Goal: Task Accomplishment & Management: Use online tool/utility

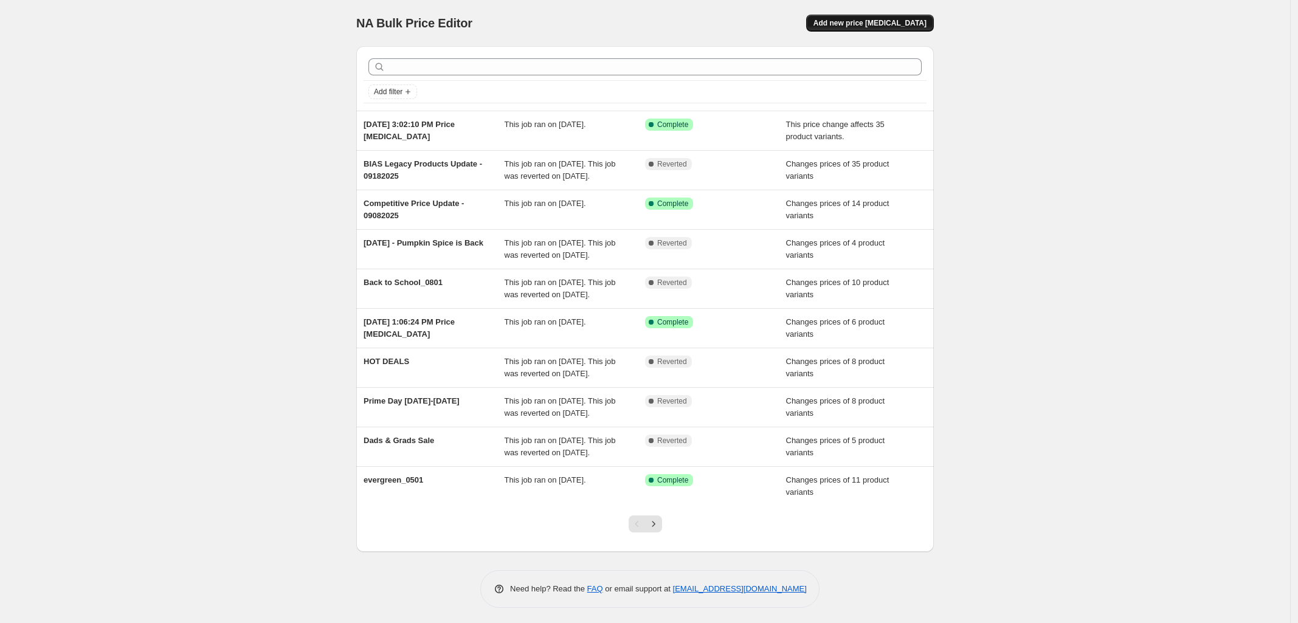
click at [901, 21] on span "Add new price [MEDICAL_DATA]" at bounding box center [870, 23] width 113 height 10
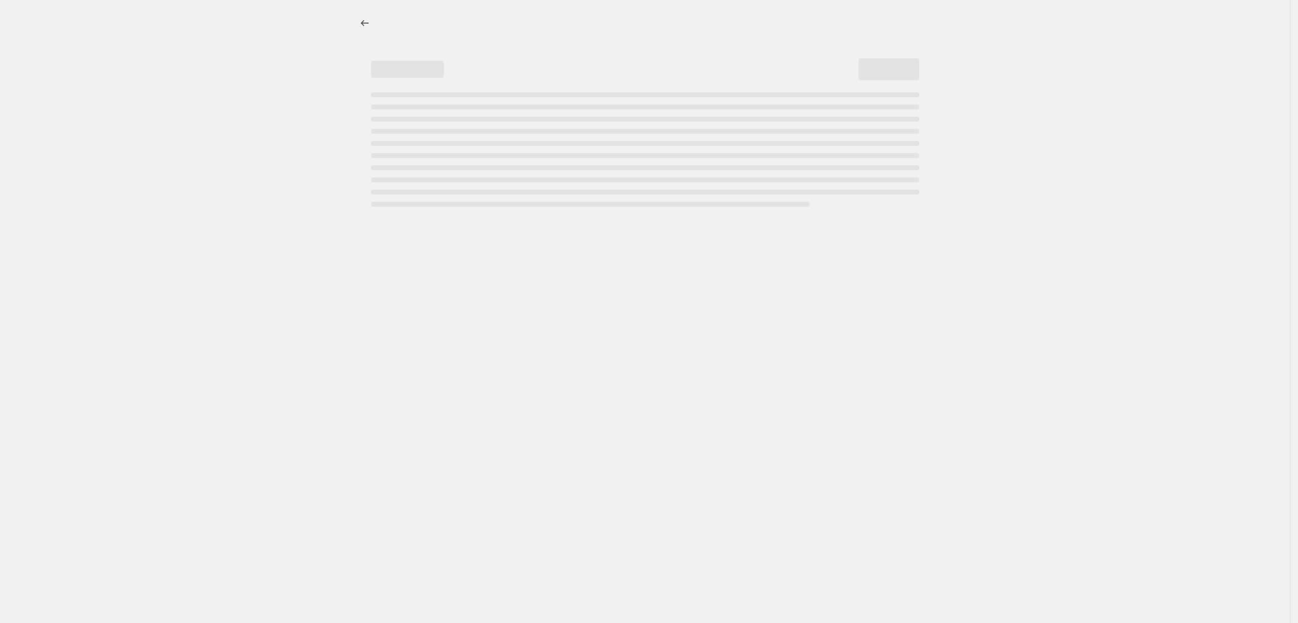
select select "percentage"
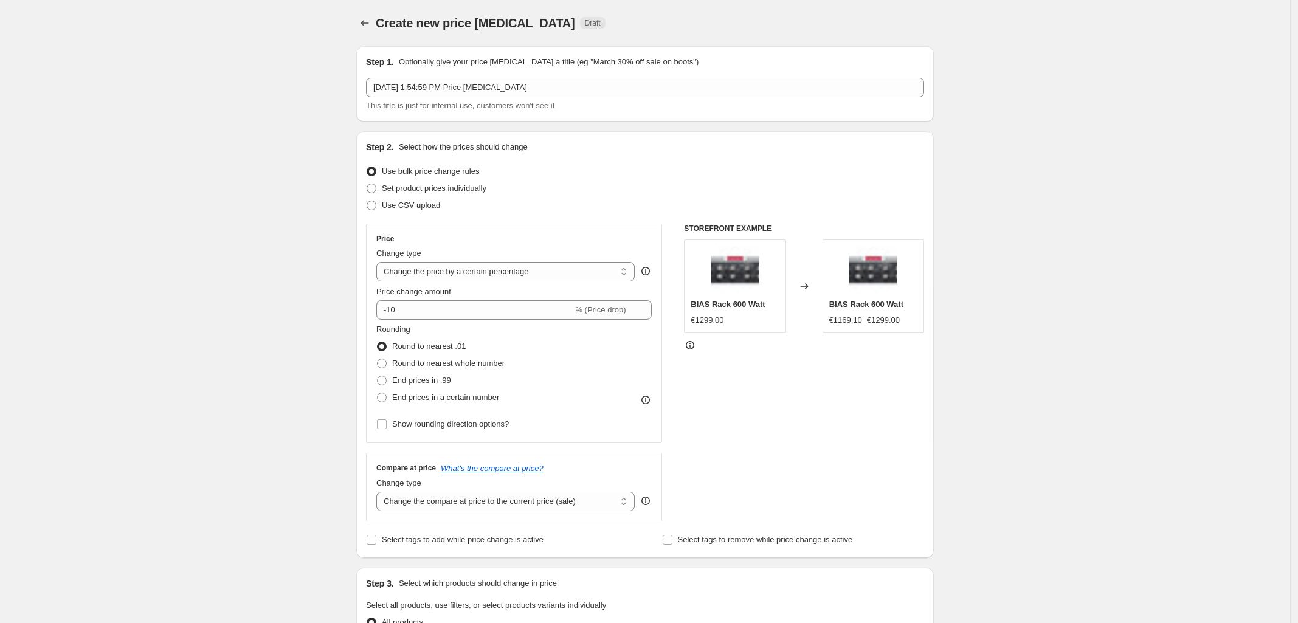
click at [469, 101] on span "This title is just for internal use, customers won't see it" at bounding box center [460, 105] width 189 height 9
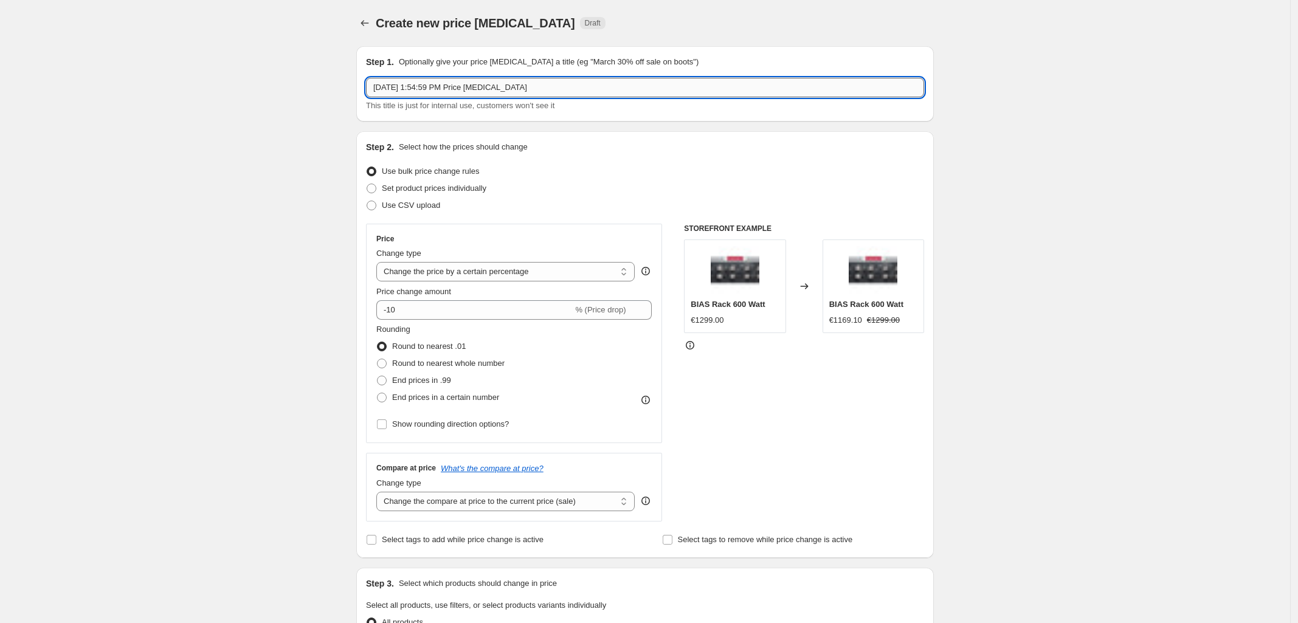
click at [475, 92] on input "Oct 6, 2025, 1:54:59 PM Price change job" at bounding box center [645, 87] width 558 height 19
drag, startPoint x: 423, startPoint y: 91, endPoint x: 141, endPoint y: 118, distance: 282.8
click at [159, 116] on div "Create new price change job. This page is ready Create new price change job Dra…" at bounding box center [645, 608] width 1290 height 1216
type input "Hots Deals Days October 2025"
click at [375, 185] on span at bounding box center [372, 189] width 10 height 10
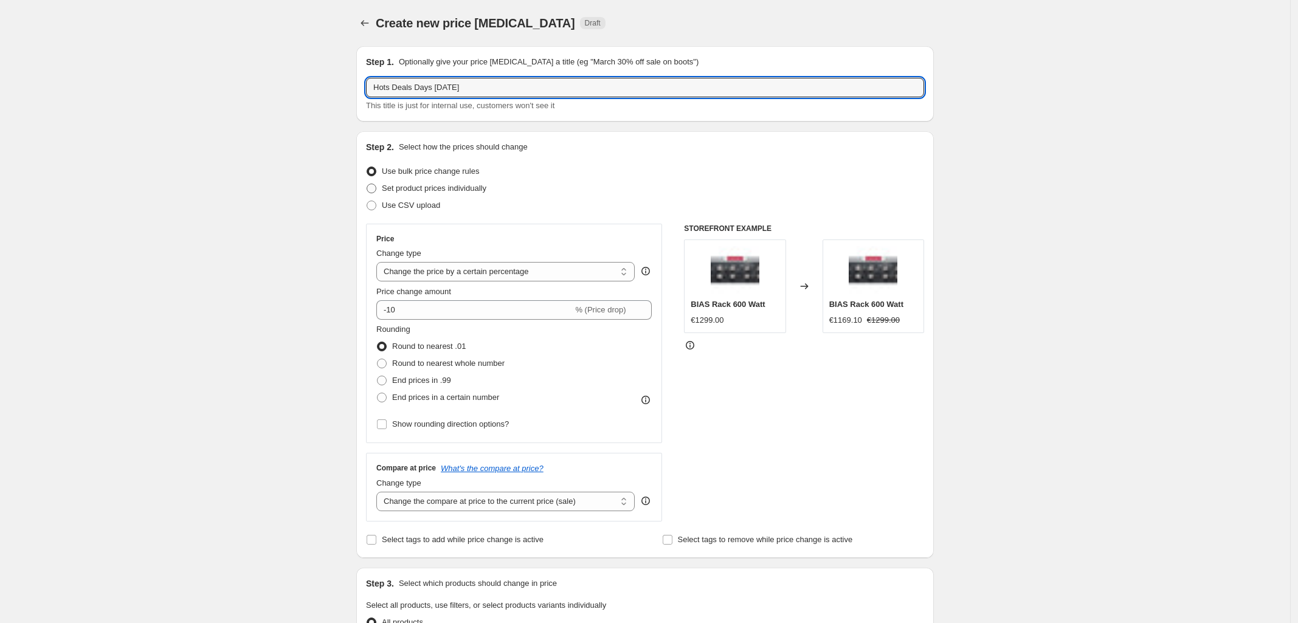
click at [367, 184] on input "Set product prices individually" at bounding box center [367, 184] width 1 height 1
radio input "true"
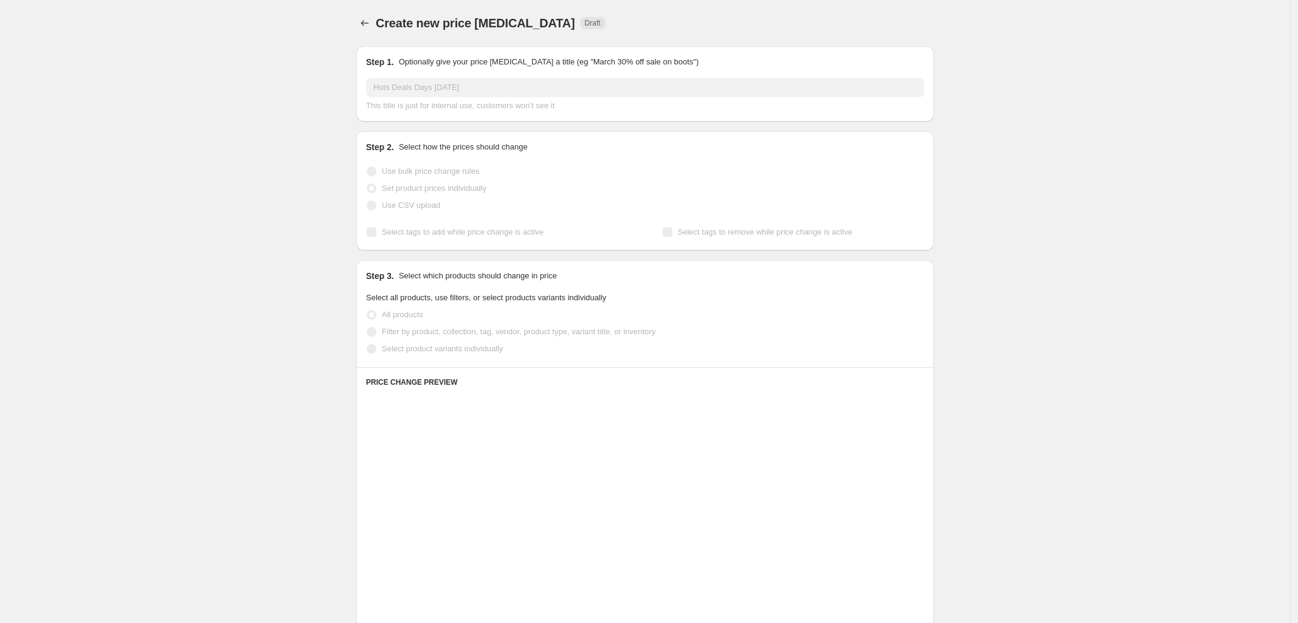
click at [622, 178] on div "Use bulk price change rules" at bounding box center [645, 171] width 558 height 17
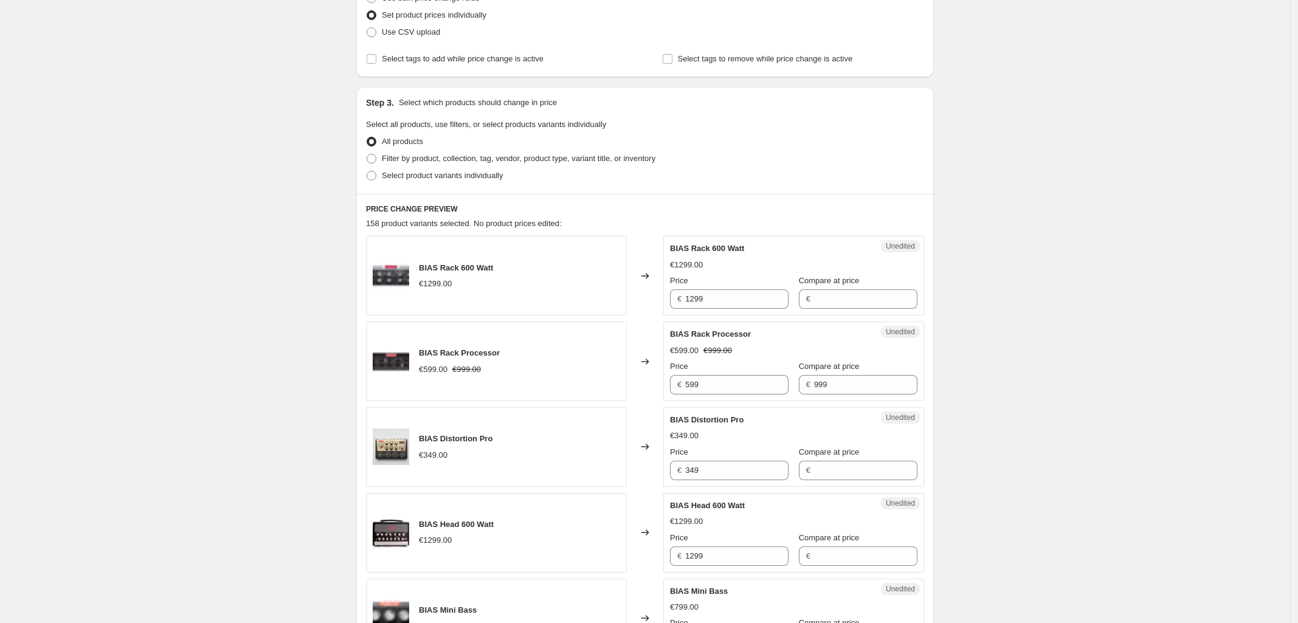
scroll to position [228, 0]
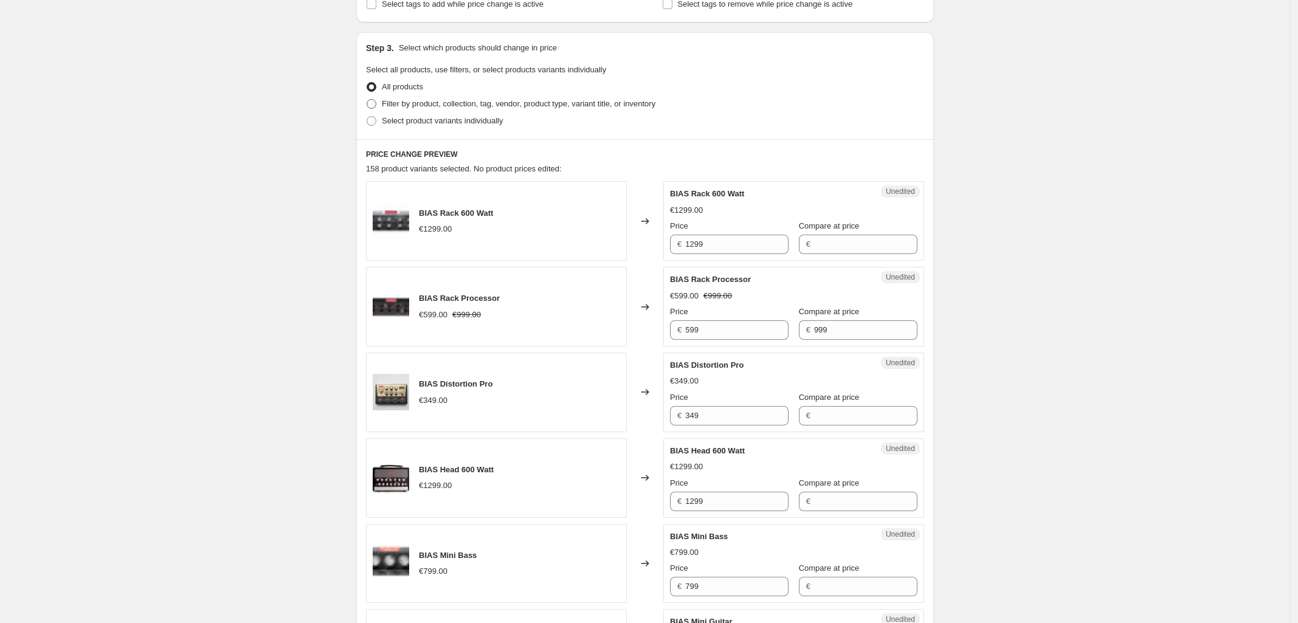
click at [373, 105] on span at bounding box center [372, 104] width 10 height 10
click at [367, 100] on input "Filter by product, collection, tag, vendor, product type, variant title, or inv…" at bounding box center [367, 99] width 1 height 1
radio input "true"
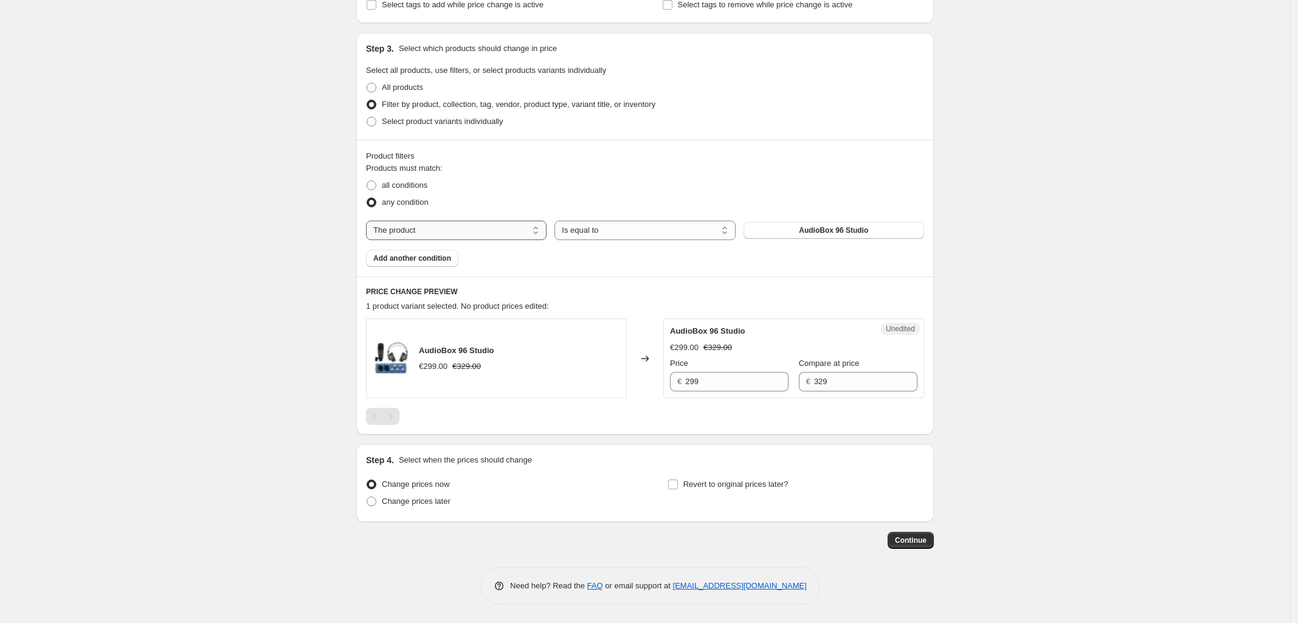
click at [510, 232] on select "The product The product's collection The product's tag The product's vendor The…" at bounding box center [456, 230] width 181 height 19
select select "collection"
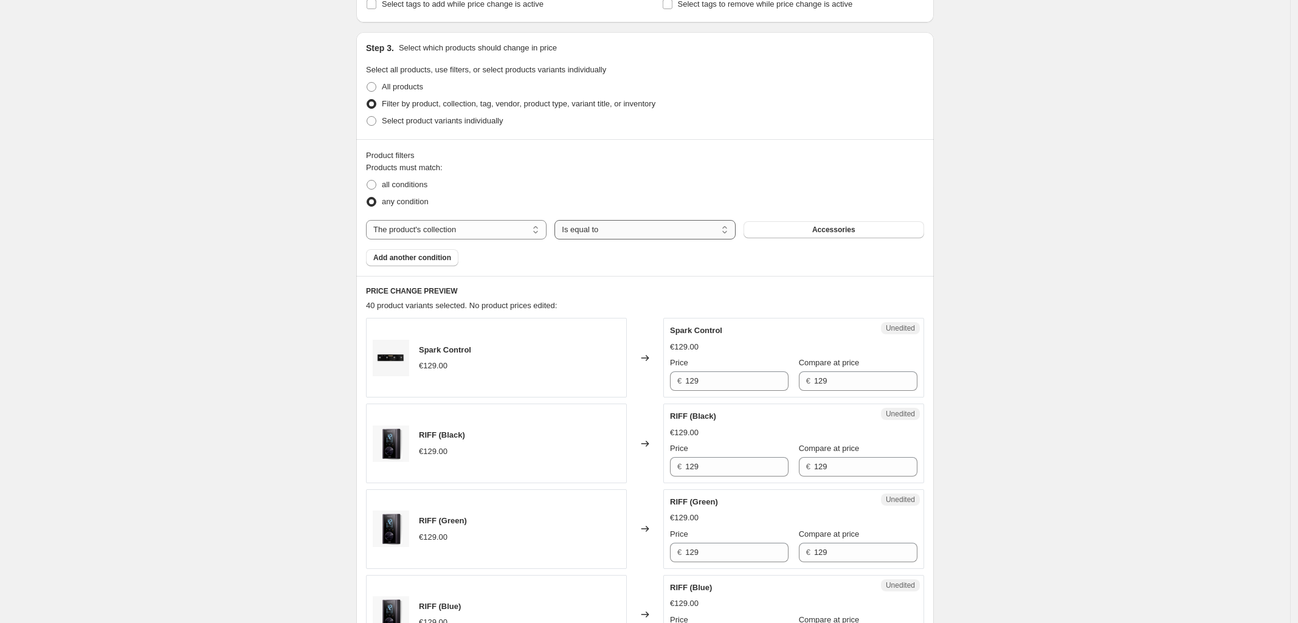
click at [695, 232] on select "Is equal to Is not equal to" at bounding box center [645, 229] width 181 height 19
click at [558, 220] on select "Is equal to Is not equal to" at bounding box center [645, 229] width 181 height 19
click at [812, 226] on button "Accessories" at bounding box center [834, 229] width 181 height 17
click at [435, 256] on span "Add another condition" at bounding box center [412, 258] width 78 height 10
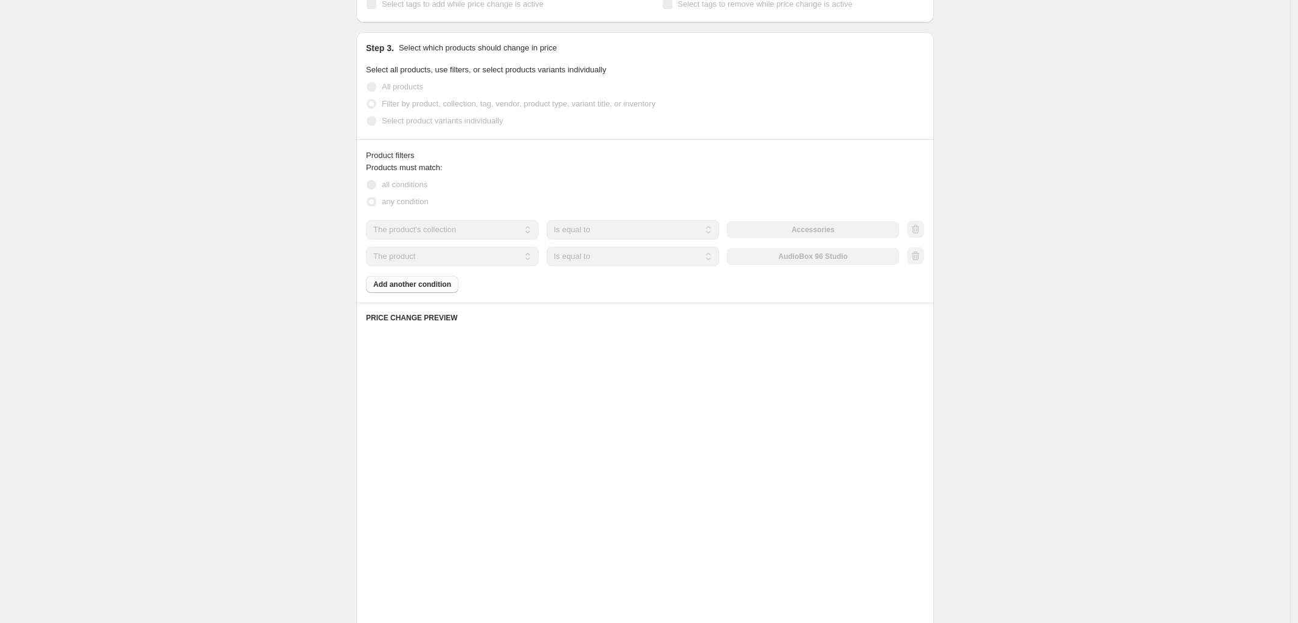
click at [463, 256] on select "The product The product's collection The product's tag The product's vendor The…" at bounding box center [452, 256] width 173 height 19
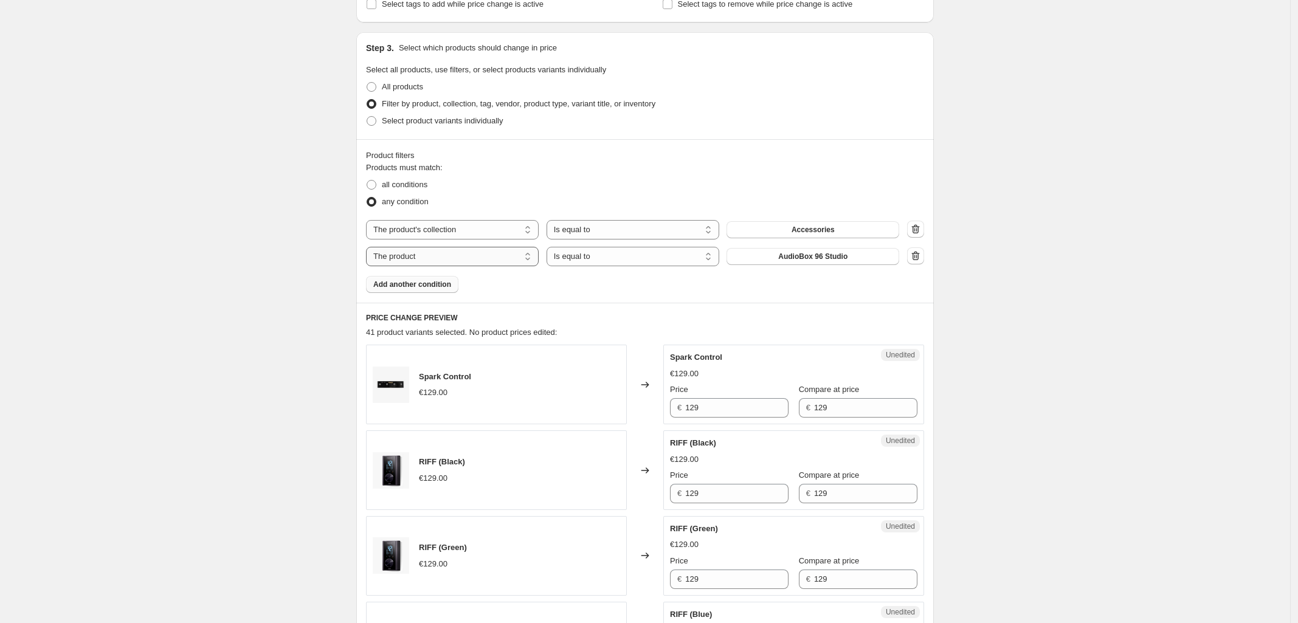
click at [455, 258] on select "The product The product's collection The product's tag The product's vendor The…" at bounding box center [452, 256] width 173 height 19
select select "collection"
click at [822, 258] on span "Accessories" at bounding box center [813, 257] width 43 height 10
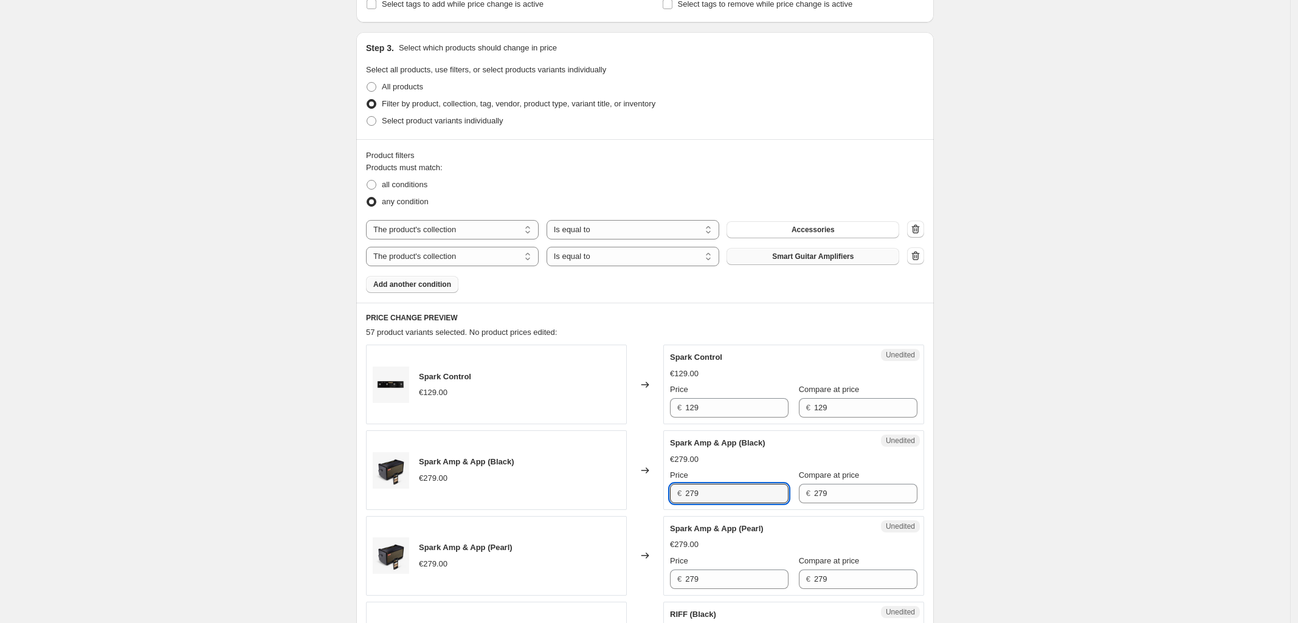
drag, startPoint x: 569, startPoint y: 499, endPoint x: 539, endPoint y: 499, distance: 29.8
click at [542, 499] on div "Spark Amp & App (Black) €279.00 Changed to Unedited Spark Amp & App (Black) €27…" at bounding box center [645, 471] width 558 height 80
type input "3"
type input "237.15"
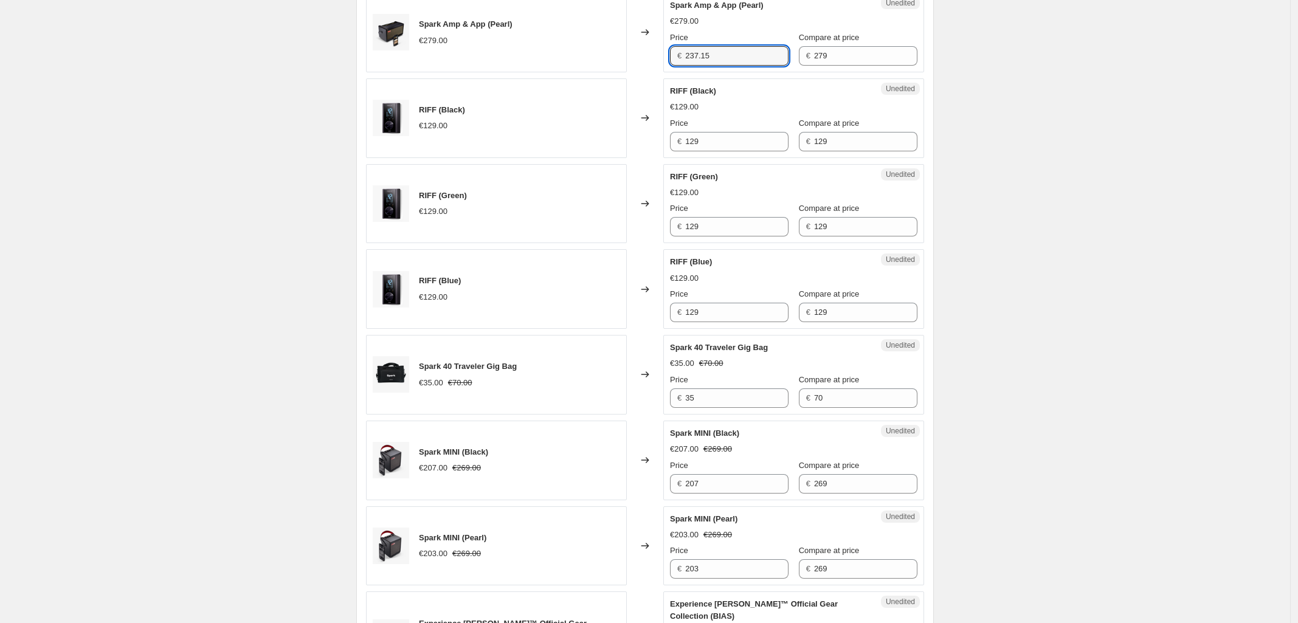
scroll to position [760, 0]
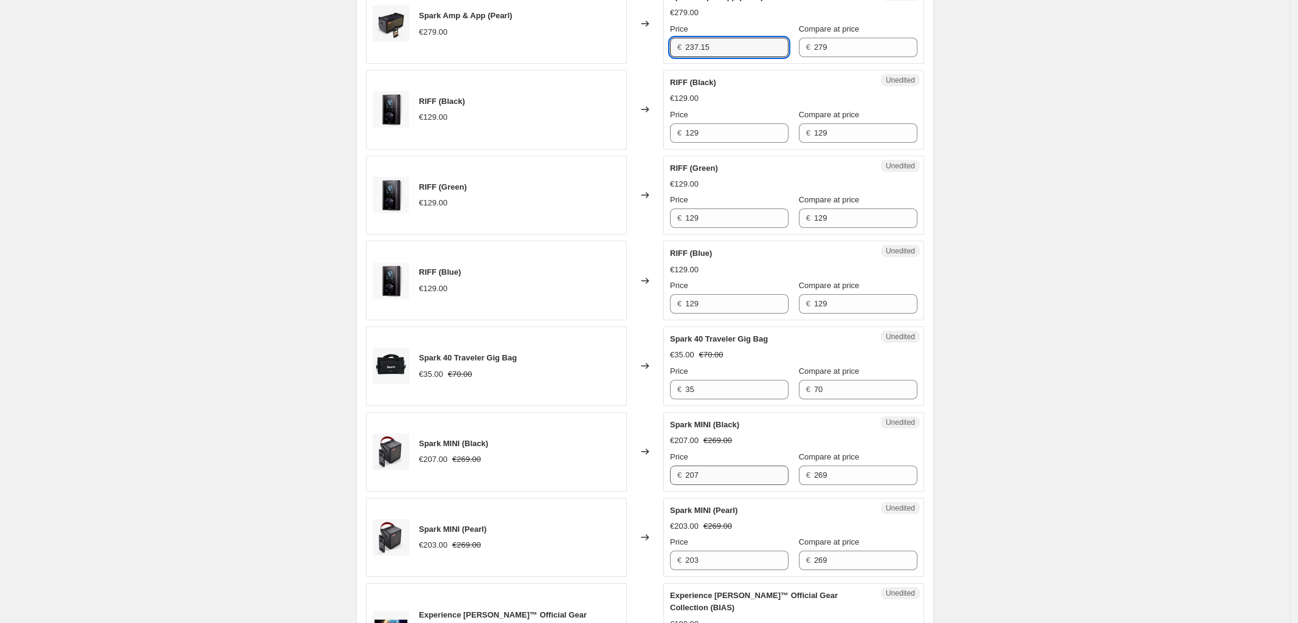
type input "237.15"
click at [739, 477] on input "207" at bounding box center [736, 475] width 103 height 19
drag, startPoint x: 739, startPoint y: 481, endPoint x: 646, endPoint y: 477, distance: 92.5
click at [646, 477] on div "Spark MINI (Black) €207.00 €269.00 Changed to Unedited Spark MINI (Black) €207.…" at bounding box center [645, 452] width 558 height 80
type input "221.47"
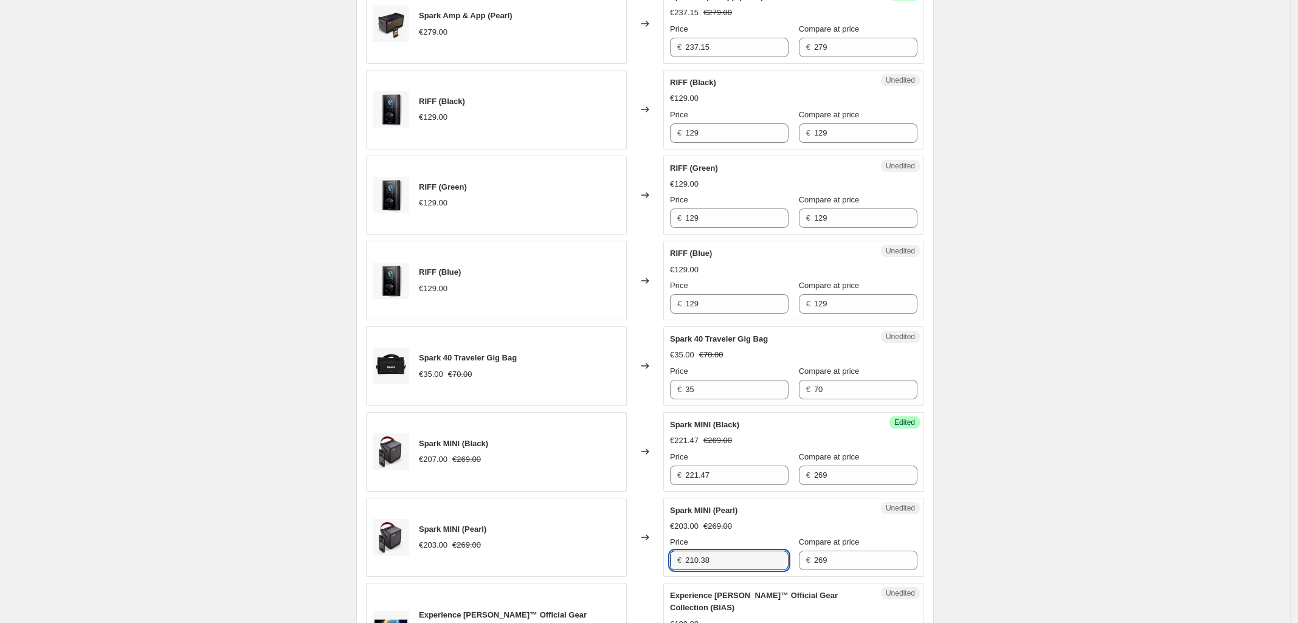
type input "210.38"
click at [1043, 444] on div "Create new price change job. This page is ready Create new price change job Dra…" at bounding box center [645, 504] width 1290 height 2528
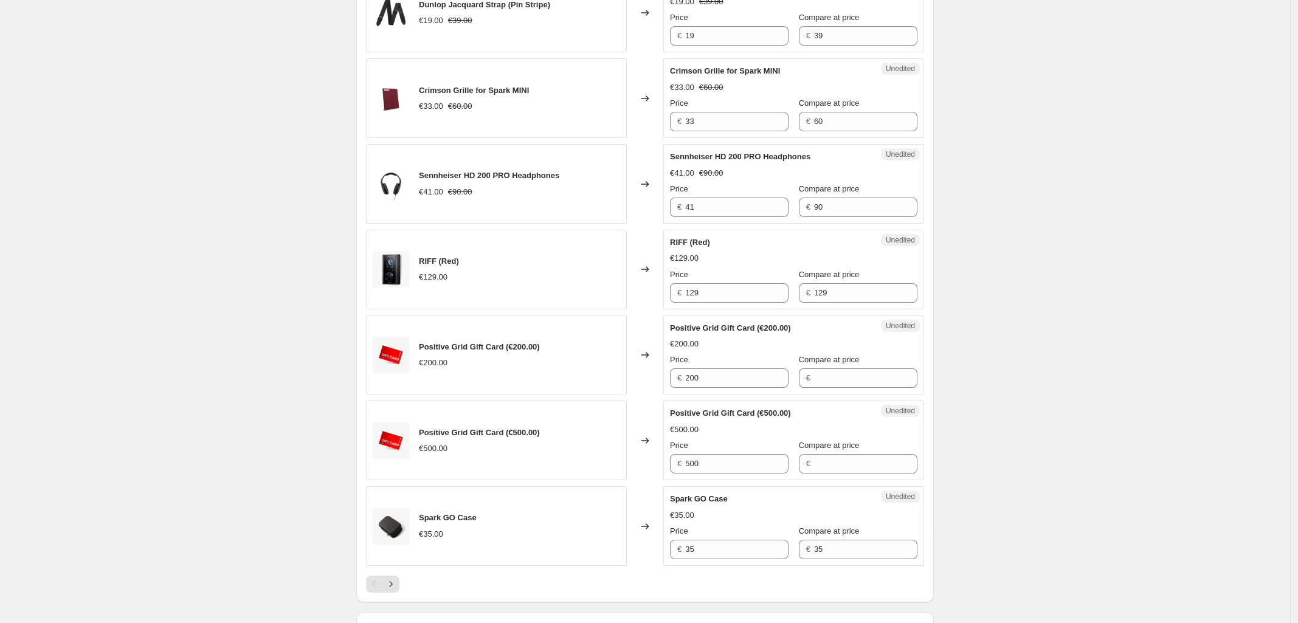
scroll to position [1748, 0]
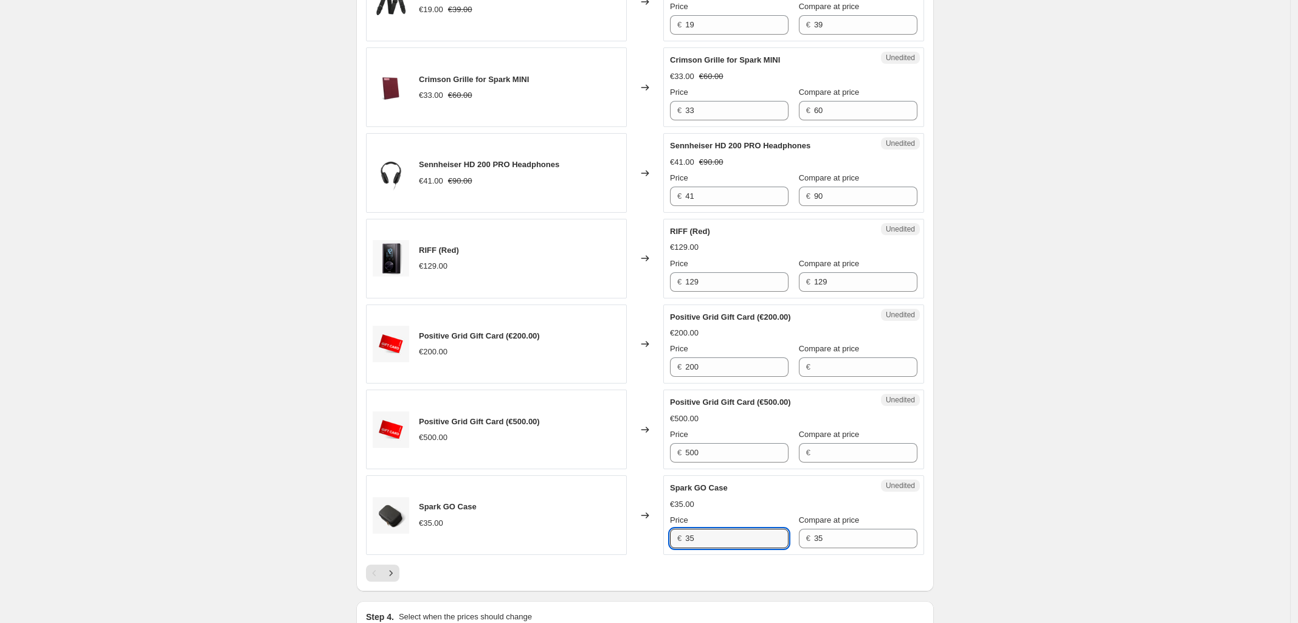
drag, startPoint x: 711, startPoint y: 547, endPoint x: 597, endPoint y: 549, distance: 114.3
click at [606, 548] on div "Spark GO Case €35.00 Changed to Unedited Spark GO Case €35.00 Price € 35 Compar…" at bounding box center [645, 516] width 558 height 80
type input "29.75"
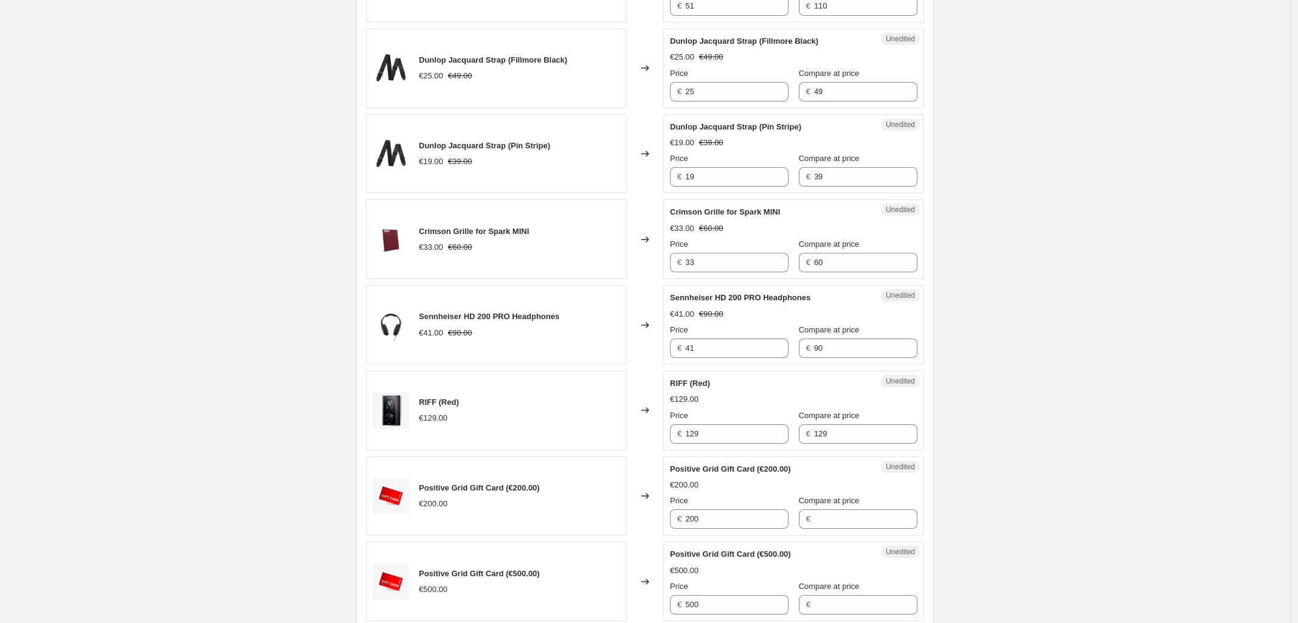
scroll to position [1911, 0]
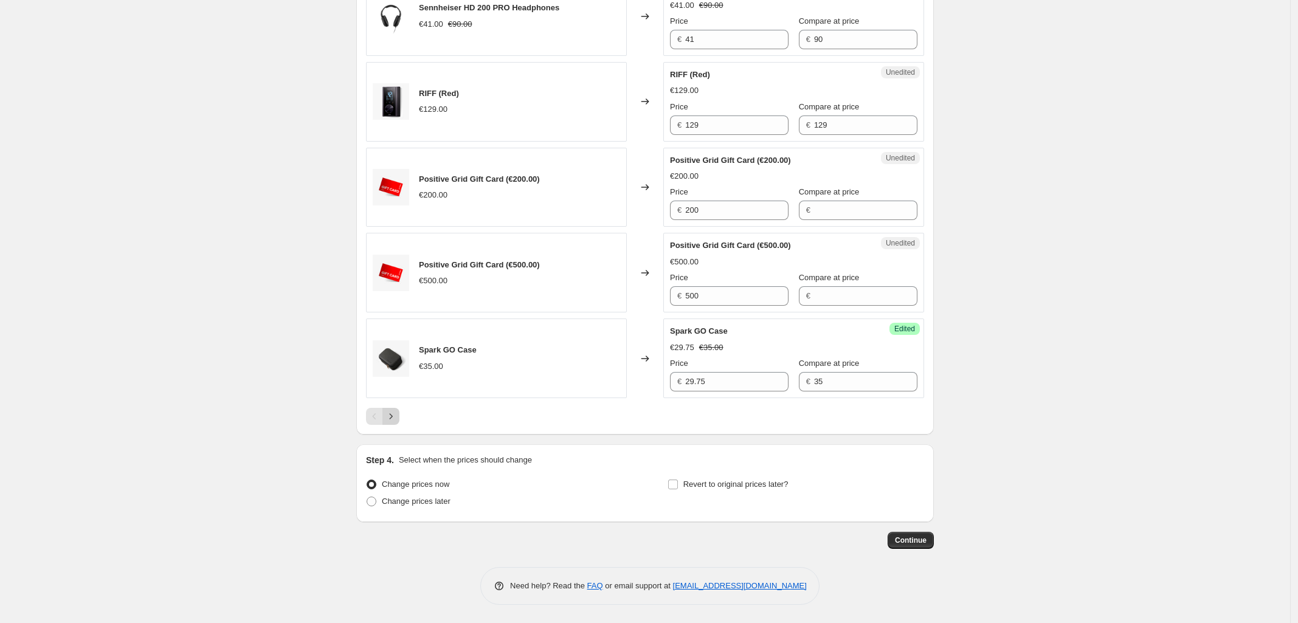
click at [396, 416] on icon "Next" at bounding box center [391, 416] width 12 height 12
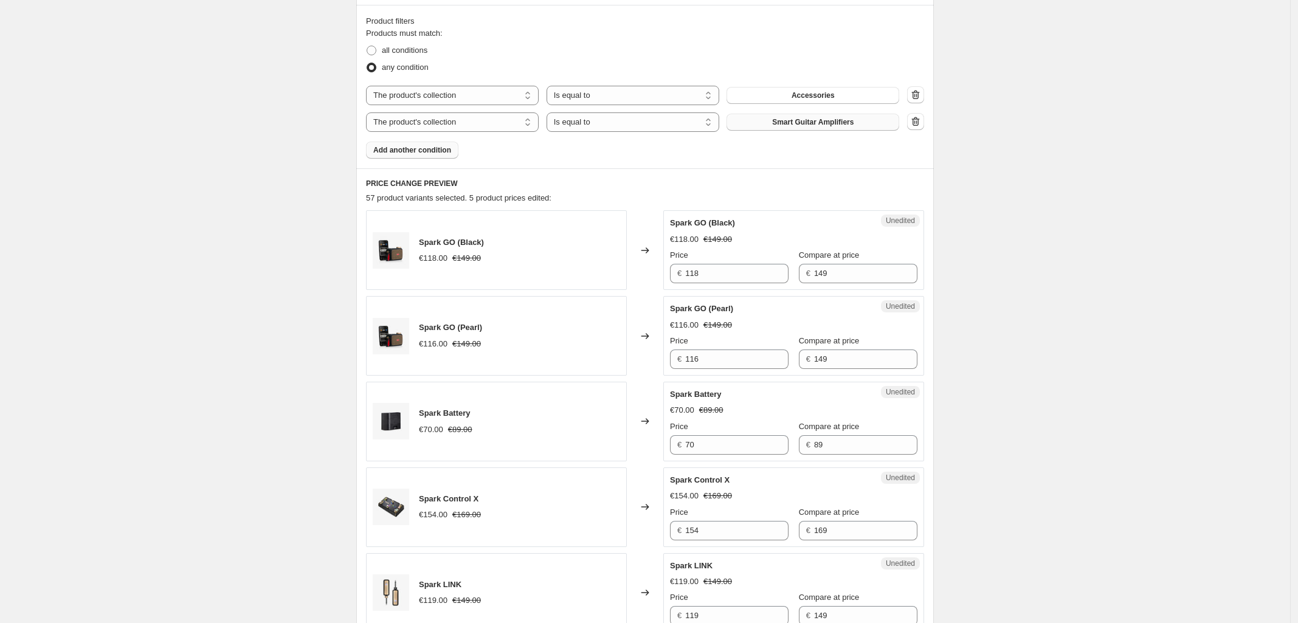
scroll to position [380, 0]
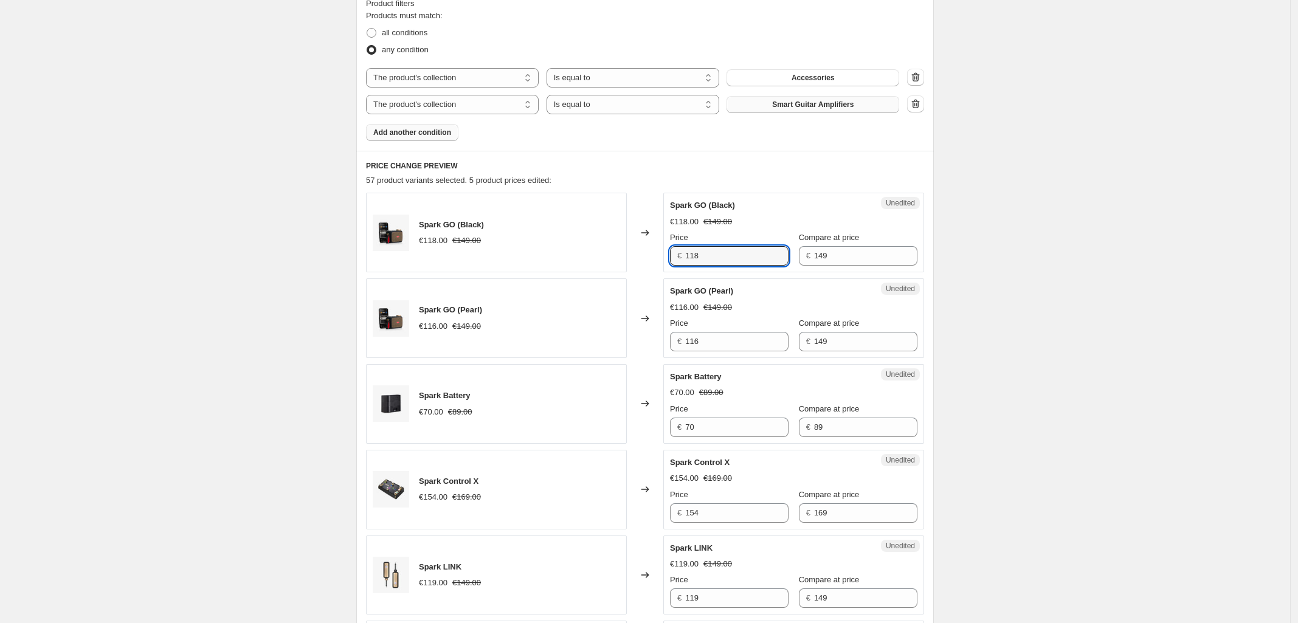
drag, startPoint x: 549, startPoint y: 254, endPoint x: 511, endPoint y: 255, distance: 37.7
click at [515, 254] on div "Spark GO (Black) €118.00 €149.00 Changed to Unedited Spark GO (Black) €118.00 €…" at bounding box center [645, 233] width 558 height 80
type input "116"
drag, startPoint x: 744, startPoint y: 519, endPoint x: 559, endPoint y: 519, distance: 184.3
click at [561, 518] on div "Spark Control X €154.00 €169.00 Changed to Unedited Spark Control X €154.00 €16…" at bounding box center [645, 490] width 558 height 80
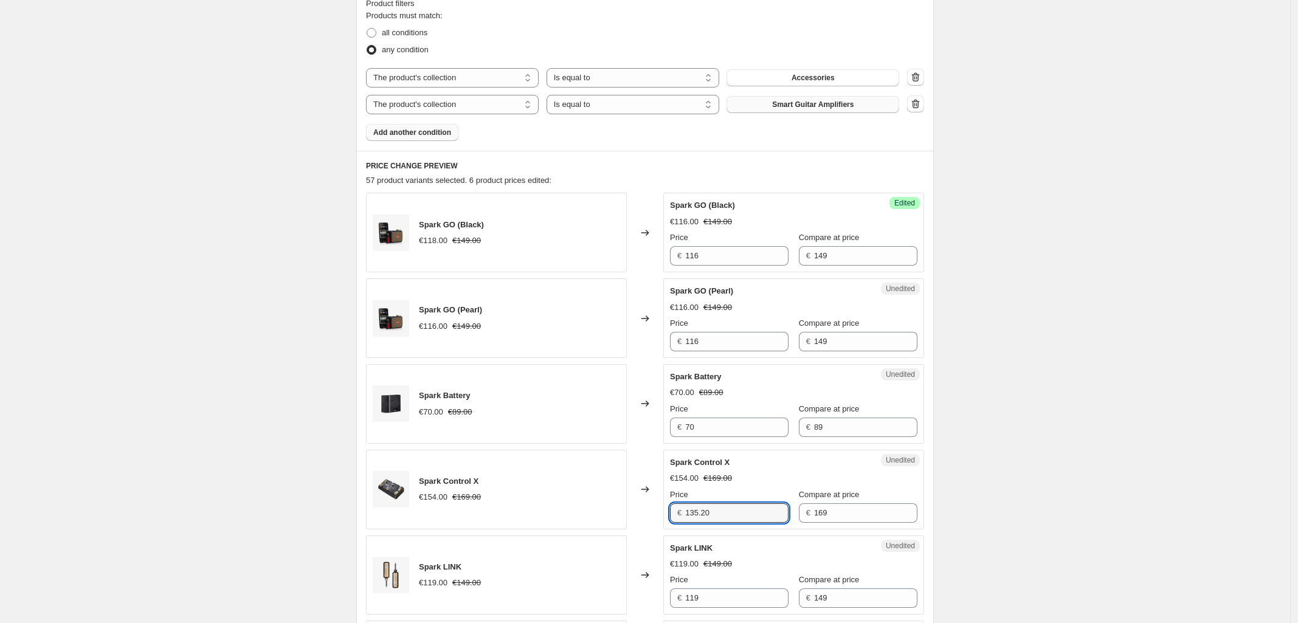
type input "135.20"
drag, startPoint x: 661, startPoint y: 596, endPoint x: 792, endPoint y: 597, distance: 131.4
click at [554, 595] on div "Spark LINK €119.00 €149.00 Changed to Unedited Spark LINK €119.00 €149.00 Price…" at bounding box center [645, 576] width 558 height 80
type input "122.55"
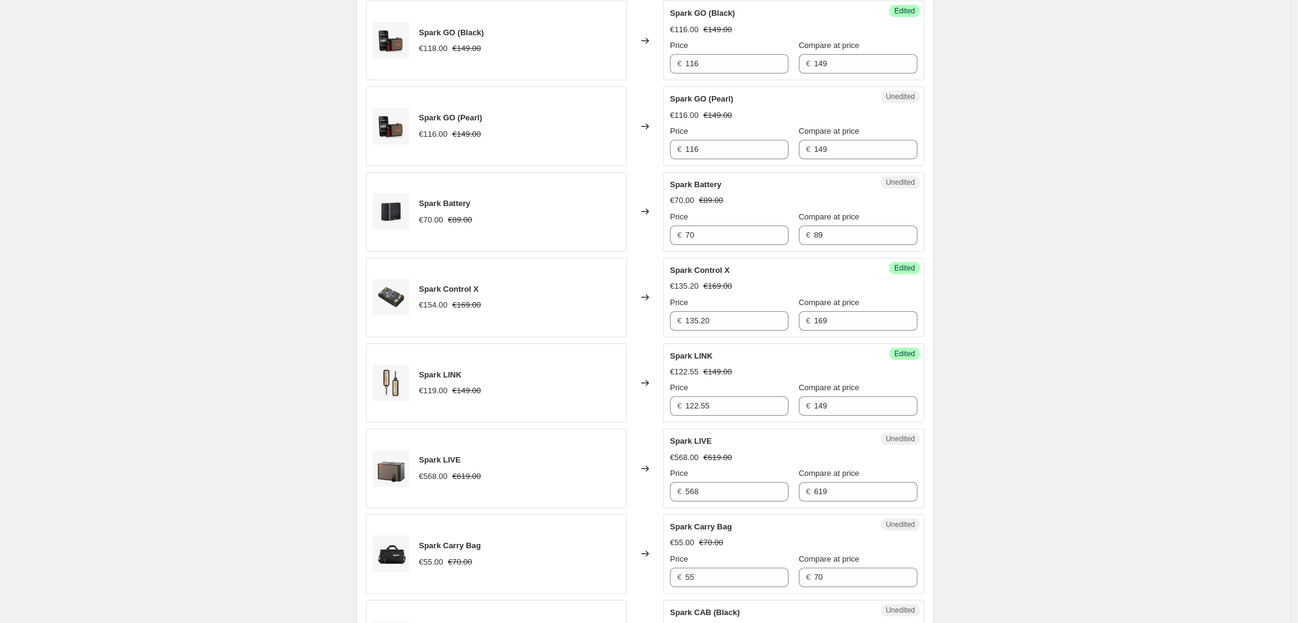
scroll to position [608, 0]
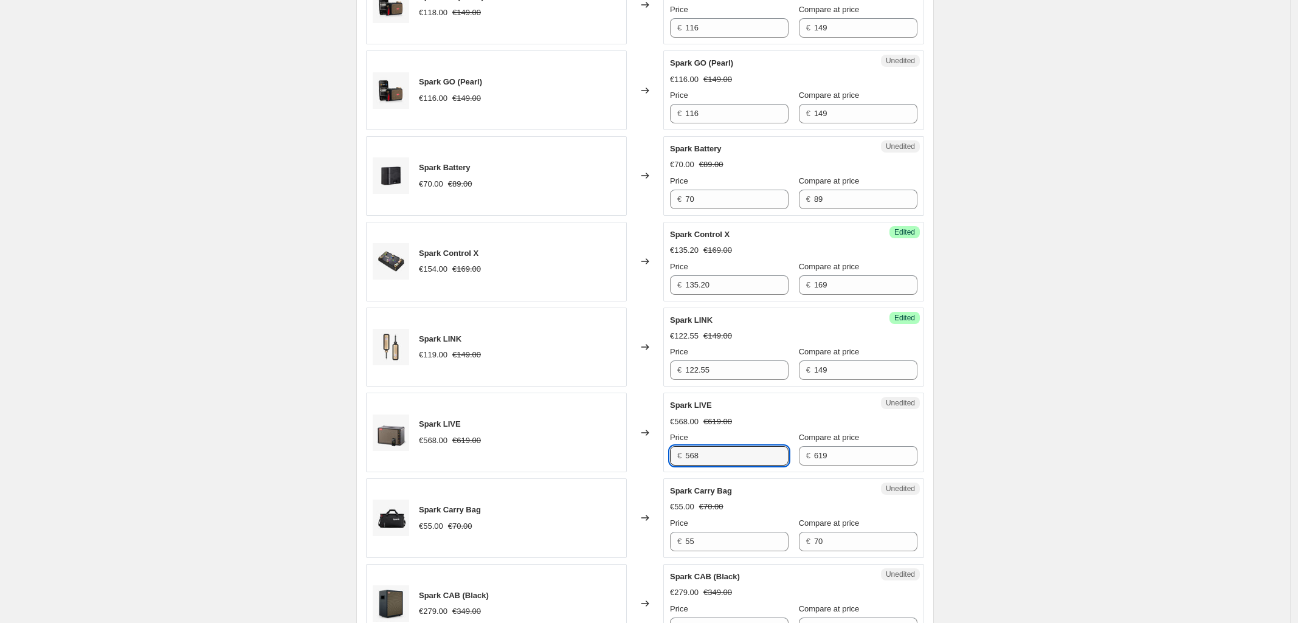
drag, startPoint x: 727, startPoint y: 458, endPoint x: 606, endPoint y: 449, distance: 120.7
click at [597, 448] on div "Spark LIVE €568.00 €619.00 Changed to Unedited Spark LIVE €568.00 €619.00 Price…" at bounding box center [645, 433] width 558 height 80
type input "557.10"
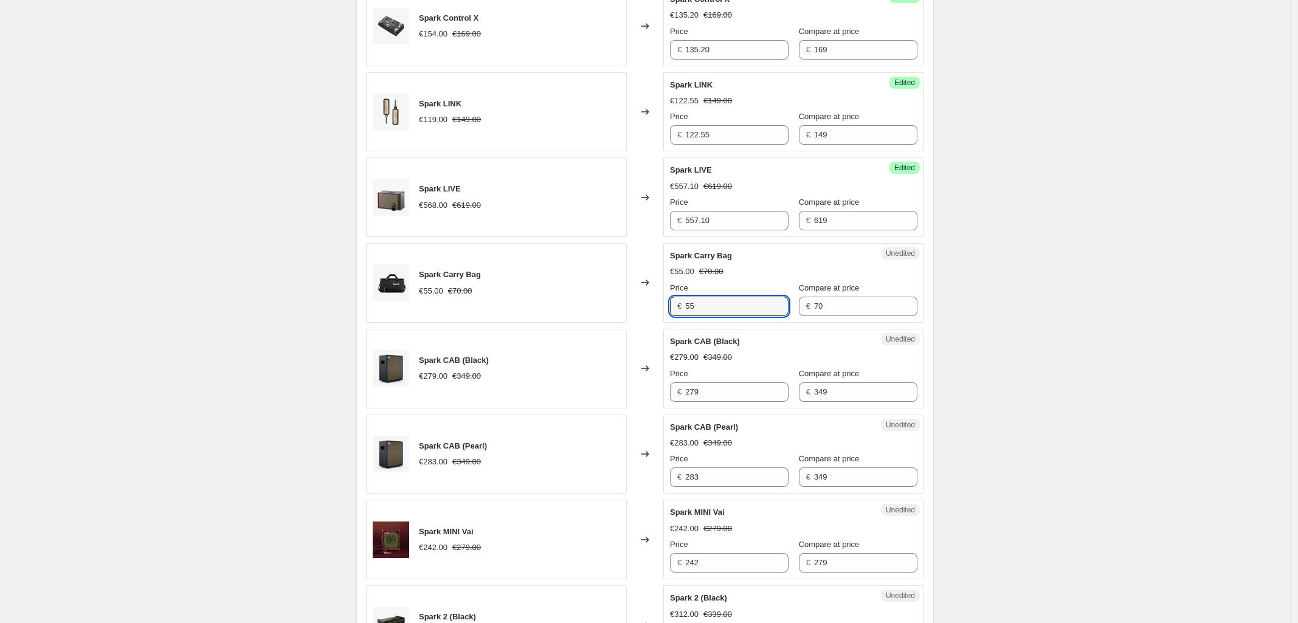
scroll to position [912, 0]
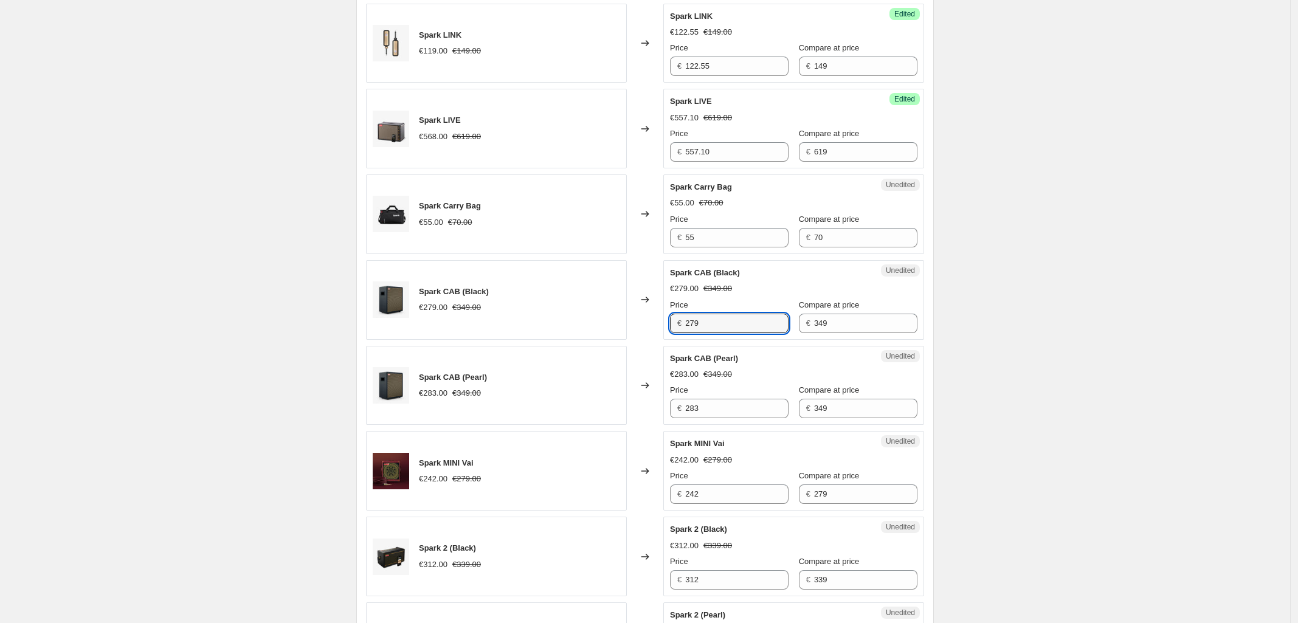
drag, startPoint x: 716, startPoint y: 325, endPoint x: 670, endPoint y: 329, distance: 46.4
click at [609, 319] on div "Spark CAB (Black) €279.00 €349.00 Changed to Unedited Spark CAB (Black) €279.00…" at bounding box center [645, 300] width 558 height 80
type input "314"
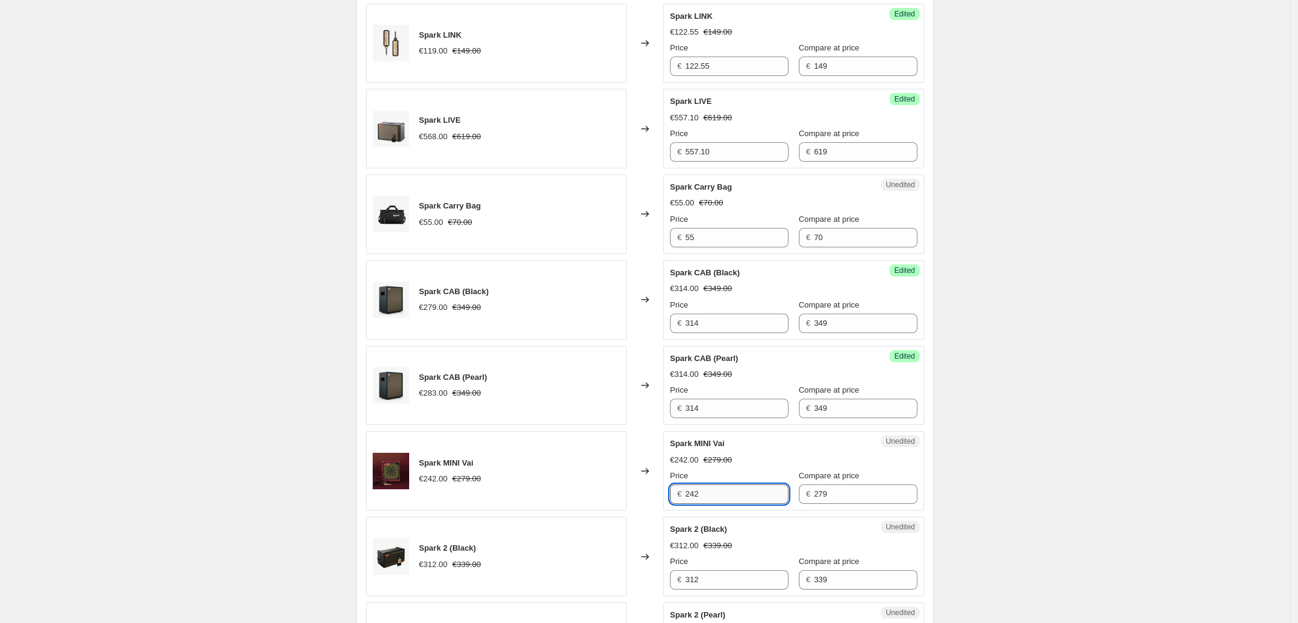
click at [734, 488] on input "242" at bounding box center [736, 494] width 103 height 19
drag, startPoint x: 740, startPoint y: 495, endPoint x: 584, endPoint y: 496, distance: 155.7
click at [588, 496] on div "Spark MINI Vai €242.00 €279.00 Changed to Unedited Spark MINI Vai €242.00 €279.…" at bounding box center [645, 471] width 558 height 80
type input "237.15"
click at [1113, 424] on div "Create new price change job. This page is ready Create new price change job Dra…" at bounding box center [645, 340] width 1290 height 2504
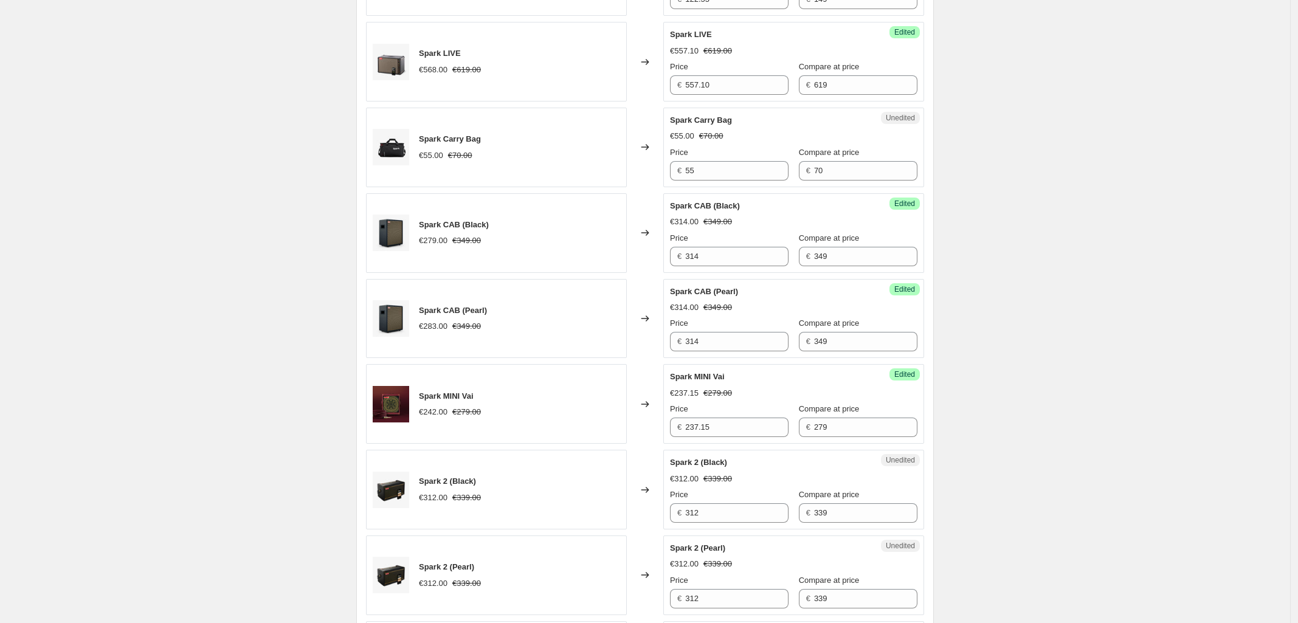
scroll to position [1064, 0]
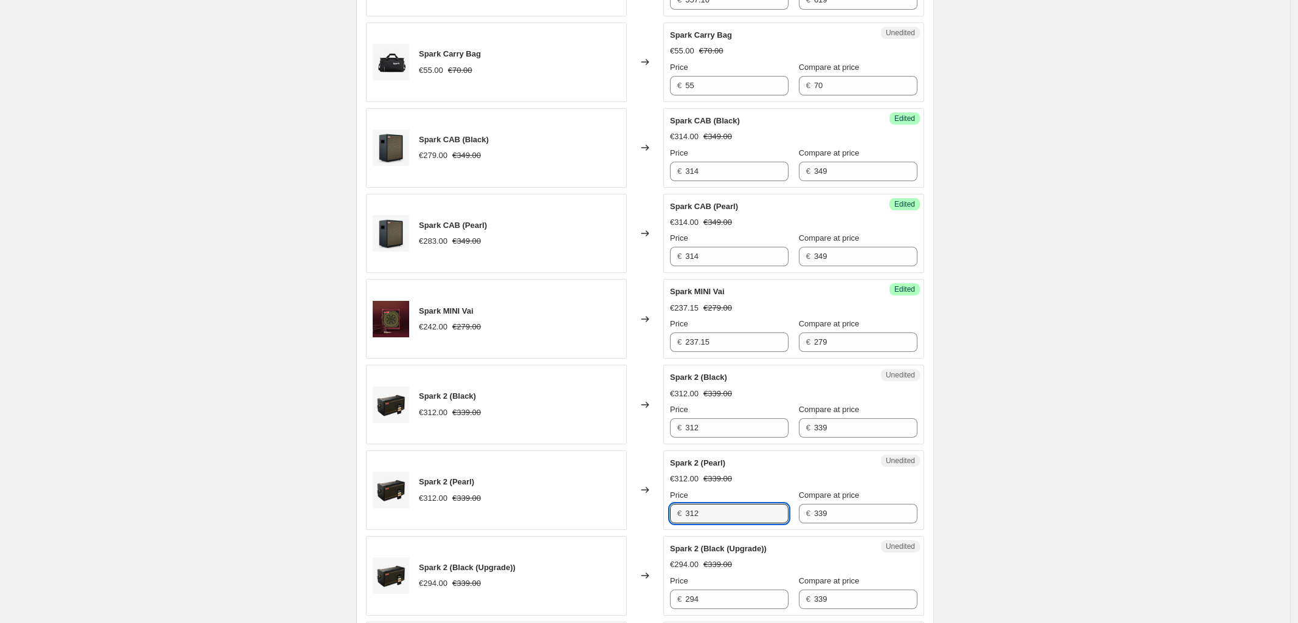
drag, startPoint x: 724, startPoint y: 524, endPoint x: 561, endPoint y: 513, distance: 163.3
click at [563, 512] on div "Spark 2 (Pearl) €312.00 €339.00 Changed to Unedited Spark 2 (Pearl) €312.00 €33…" at bounding box center [645, 491] width 558 height 80
type input "288.15"
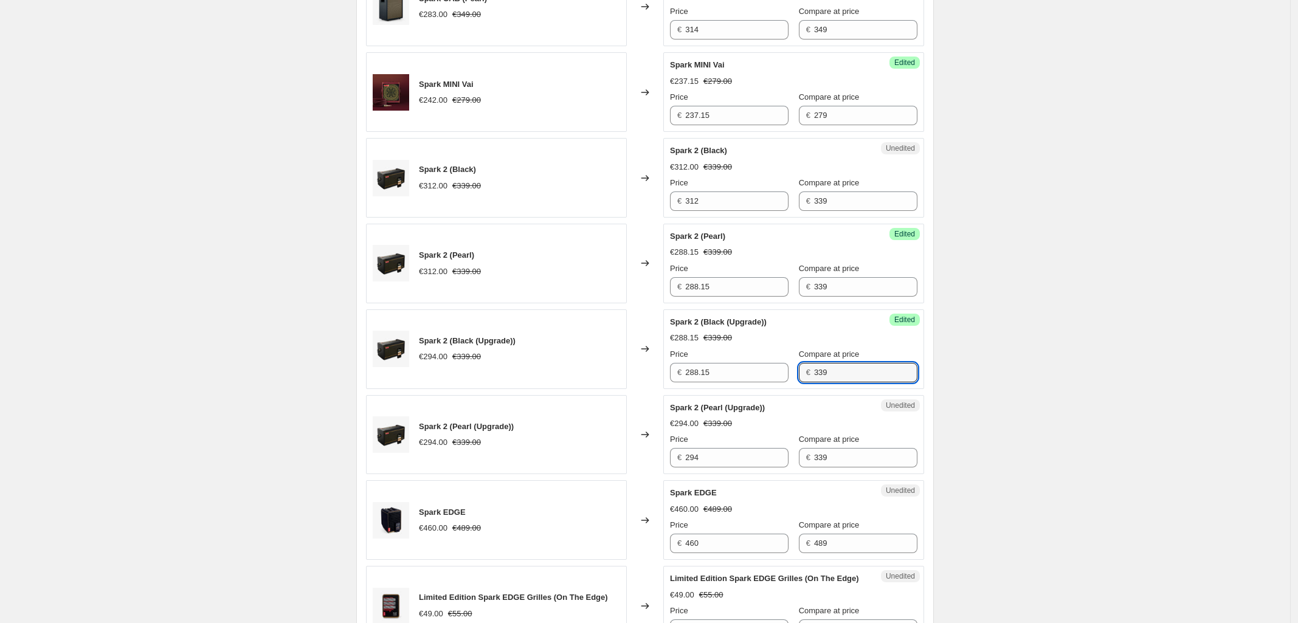
scroll to position [1292, 0]
drag, startPoint x: 729, startPoint y: 474, endPoint x: 696, endPoint y: 462, distance: 34.4
click at [682, 471] on div "Unedited Spark 2 (Pearl (Upgrade)) €294.00 €339.00 Price € 294 Compare at price…" at bounding box center [793, 434] width 261 height 80
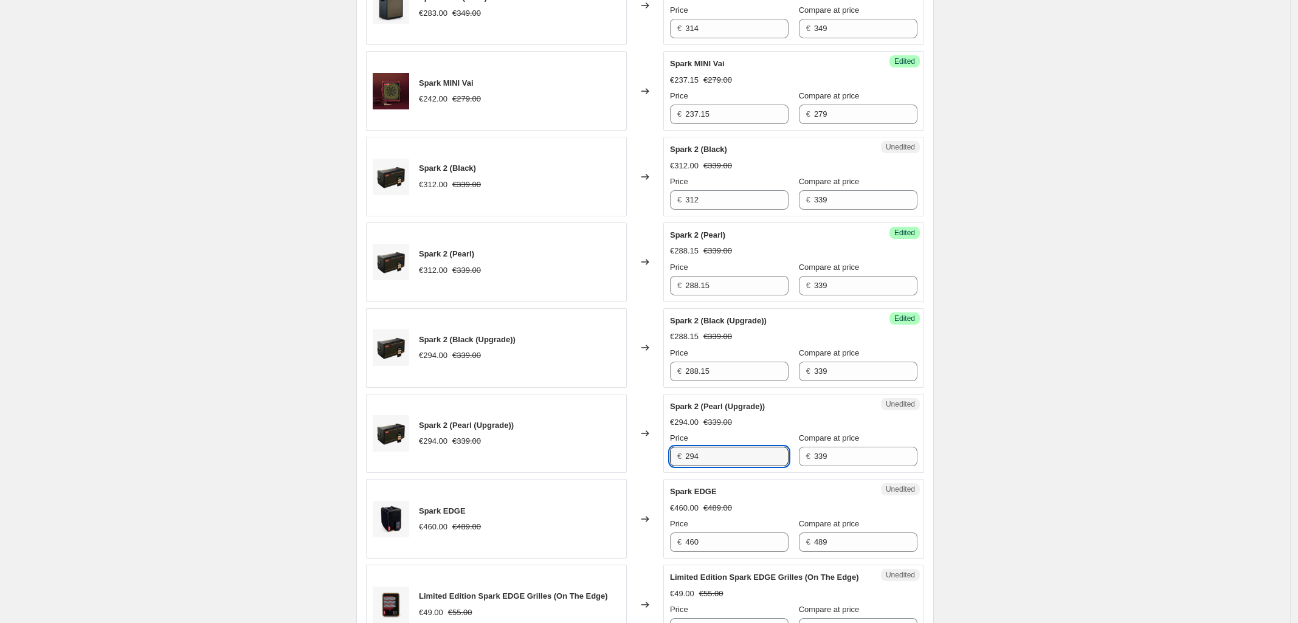
drag, startPoint x: 710, startPoint y: 461, endPoint x: 654, endPoint y: 444, distance: 58.5
click at [648, 460] on div "Spark 2 (Pearl (Upgrade)) €294.00 €339.00 Changed to Unedited Spark 2 (Pearl (U…" at bounding box center [645, 434] width 558 height 80
drag, startPoint x: 733, startPoint y: 376, endPoint x: 597, endPoint y: 372, distance: 136.3
click at [618, 372] on div "Spark 2 (Black (Upgrade)) €294.00 €339.00 Changed to Success Edited Spark 2 (Bl…" at bounding box center [645, 348] width 558 height 80
paste input "94"
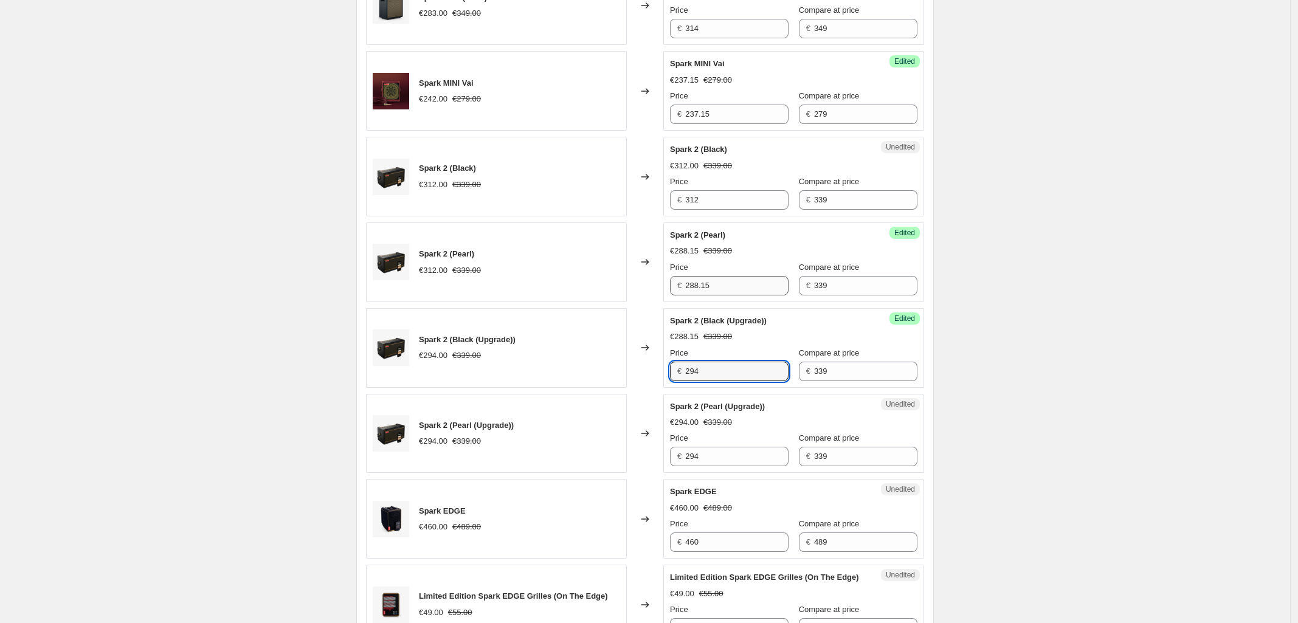
type input "294"
drag, startPoint x: 736, startPoint y: 286, endPoint x: 581, endPoint y: 279, distance: 155.3
click at [581, 279] on div "Spark 2 (Pearl) €312.00 €339.00 Changed to Success Edited Spark 2 (Pearl) €288.…" at bounding box center [645, 263] width 558 height 80
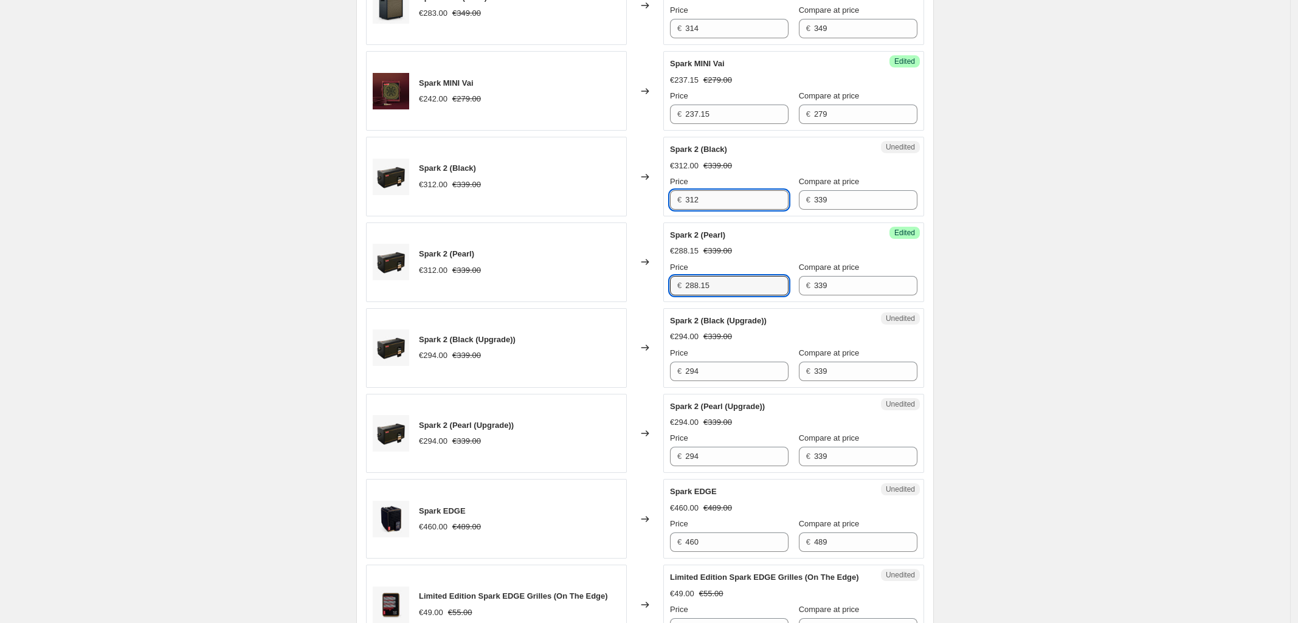
click at [730, 198] on input "312" at bounding box center [736, 199] width 103 height 19
paste input "288.15"
type input "288.15"
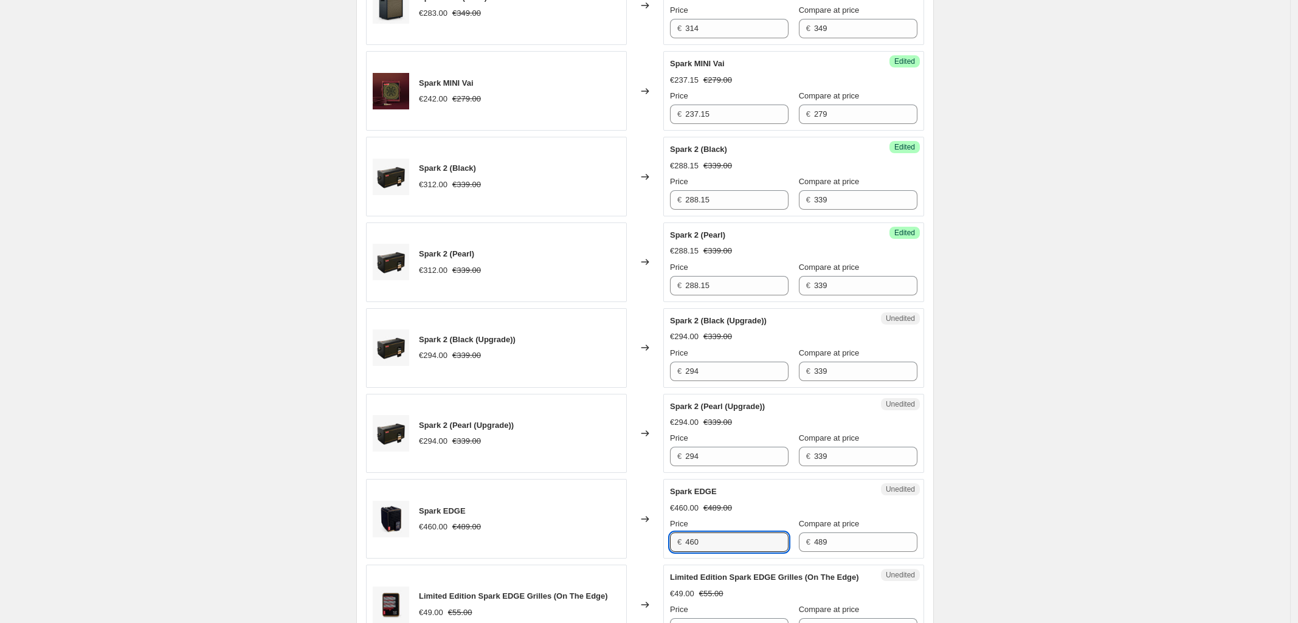
drag, startPoint x: 716, startPoint y: 546, endPoint x: 566, endPoint y: 550, distance: 149.7
click at [567, 549] on div "Spark EDGE €460.00 €489.00 Changed to Unedited Spark EDGE €460.00 €489.00 Price…" at bounding box center [645, 519] width 558 height 80
type input "440.10"
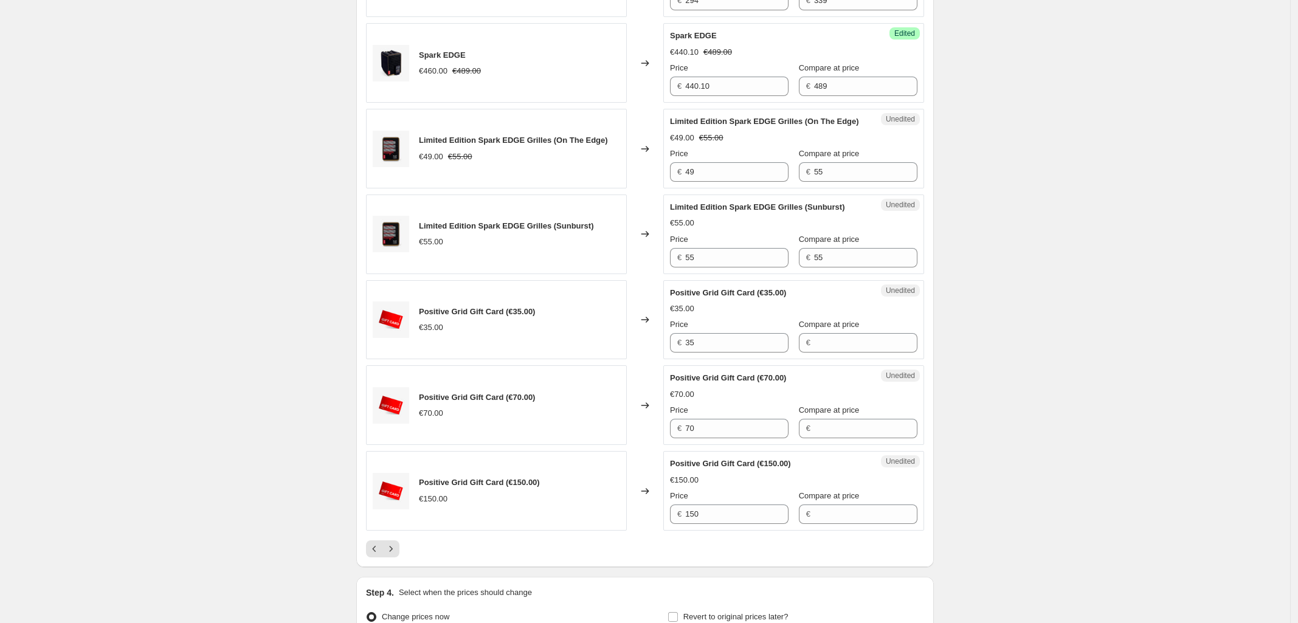
scroll to position [1898, 0]
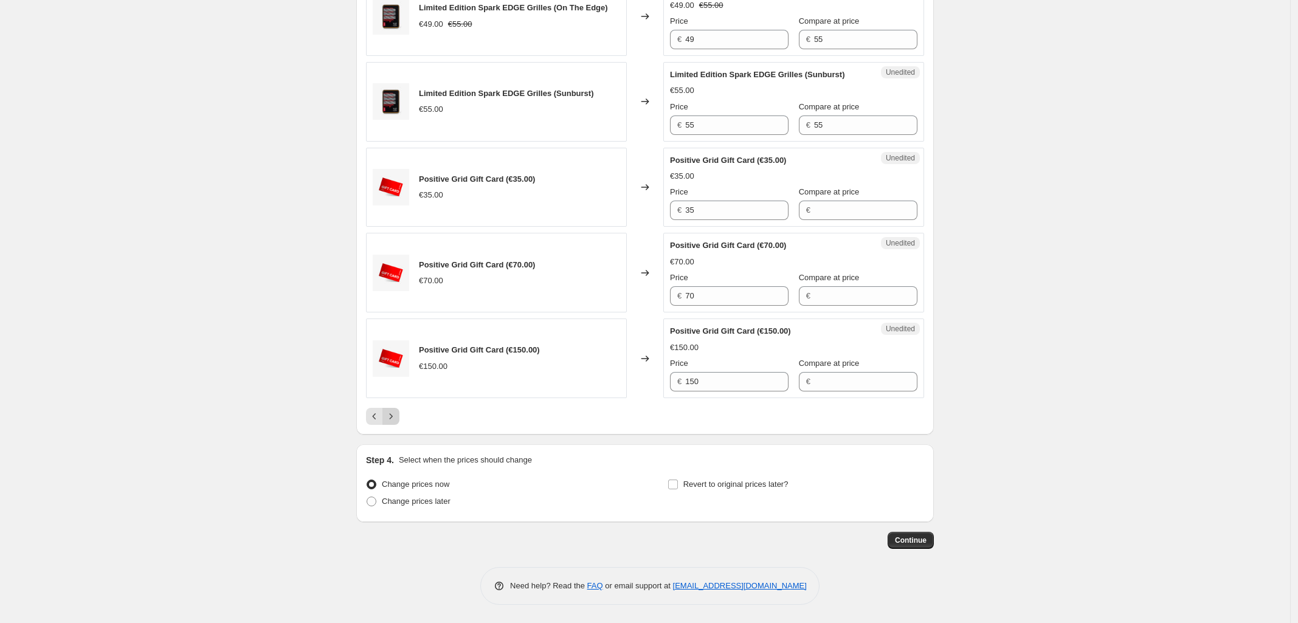
click at [400, 419] on button "Next" at bounding box center [390, 416] width 17 height 17
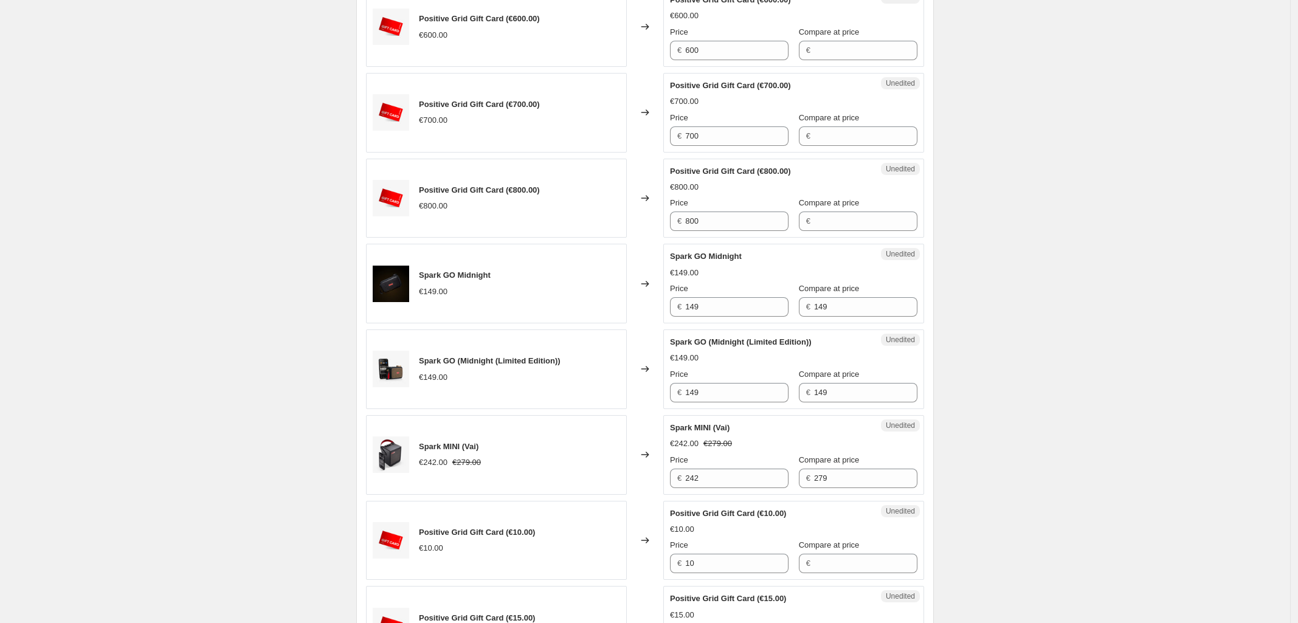
scroll to position [760, 0]
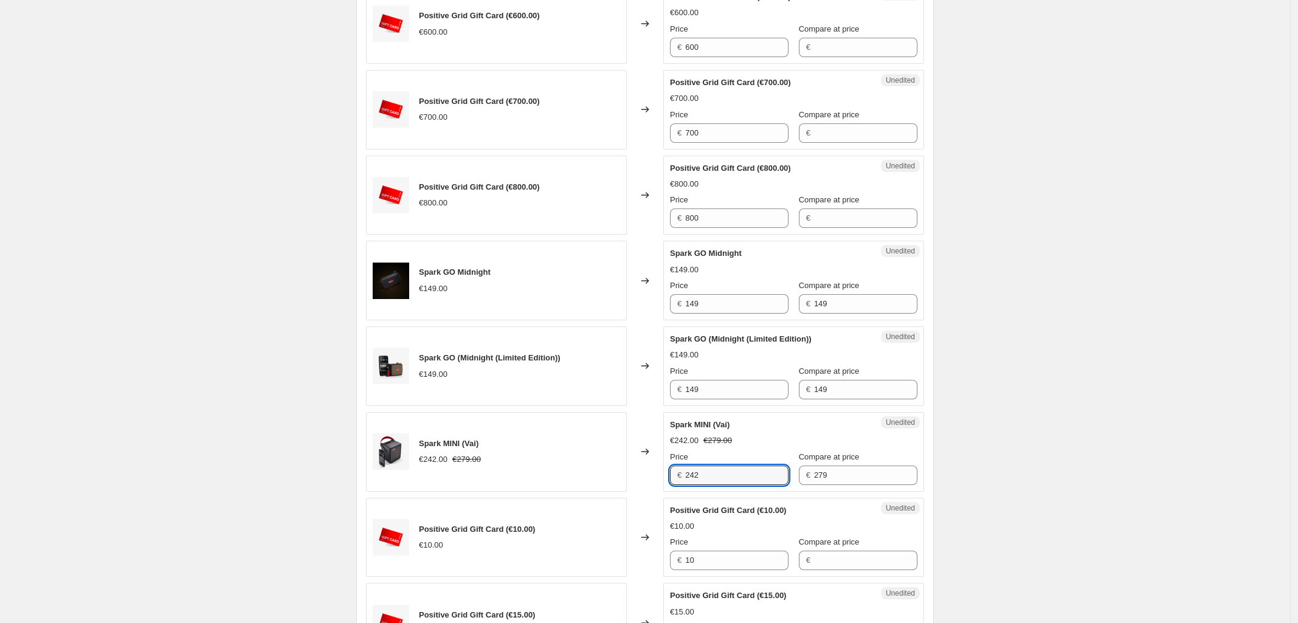
drag, startPoint x: 737, startPoint y: 477, endPoint x: 563, endPoint y: 477, distance: 173.9
click at [564, 476] on div "Spark MINI (Vai) €242.00 €279.00 Changed to Unedited Spark MINI (Vai) €242.00 €…" at bounding box center [645, 452] width 558 height 80
type input "237.15"
click at [1207, 408] on div "Create new price change job. This page is ready Create new price change job Dra…" at bounding box center [645, 364] width 1290 height 2248
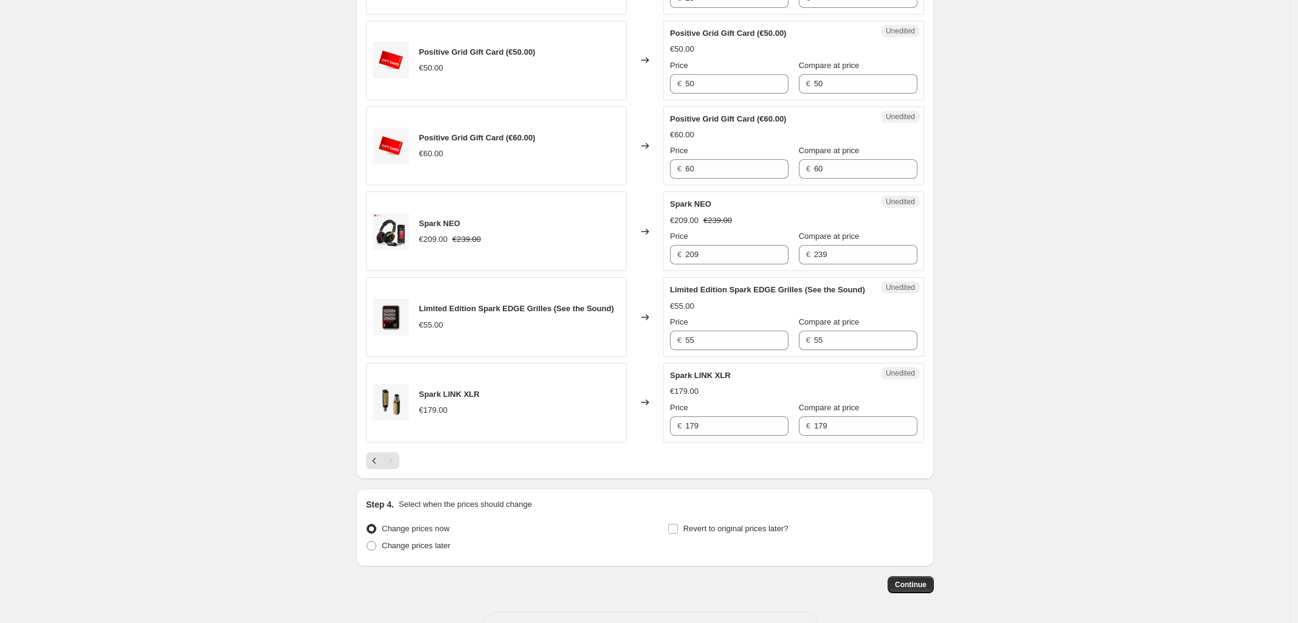
scroll to position [1641, 0]
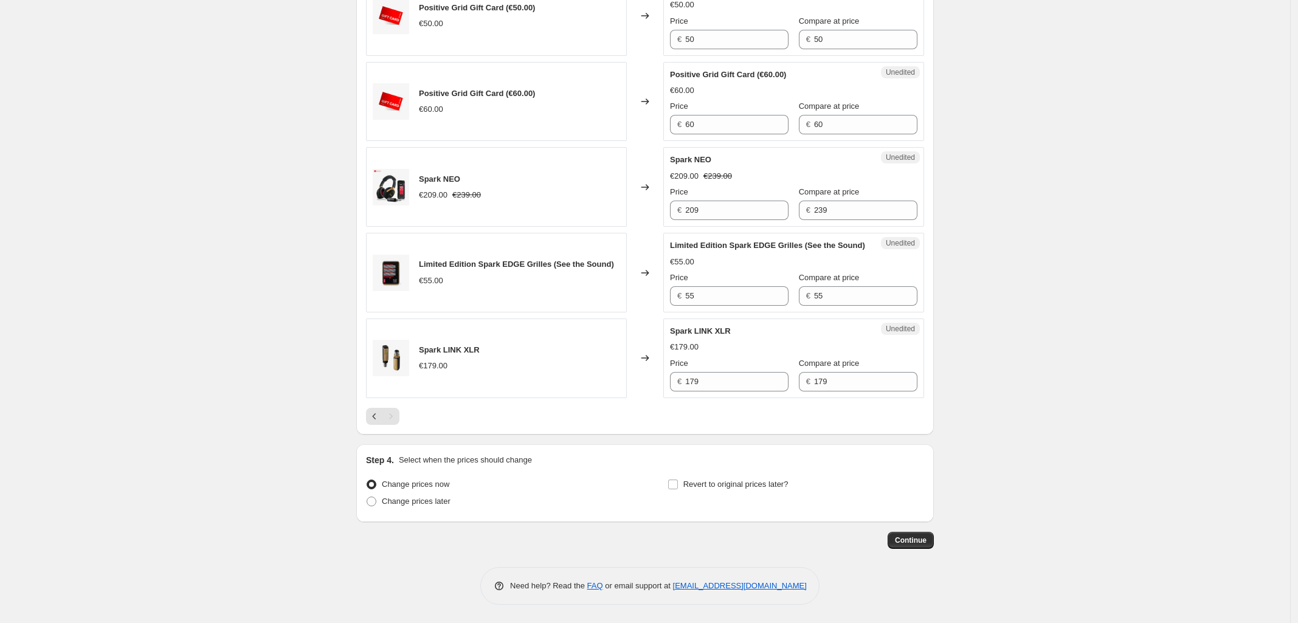
click at [670, 482] on div "Change prices now Change prices later Revert to original prices later?" at bounding box center [645, 494] width 558 height 36
click at [678, 483] on input "Revert to original prices later?" at bounding box center [673, 485] width 10 height 10
checkbox input "true"
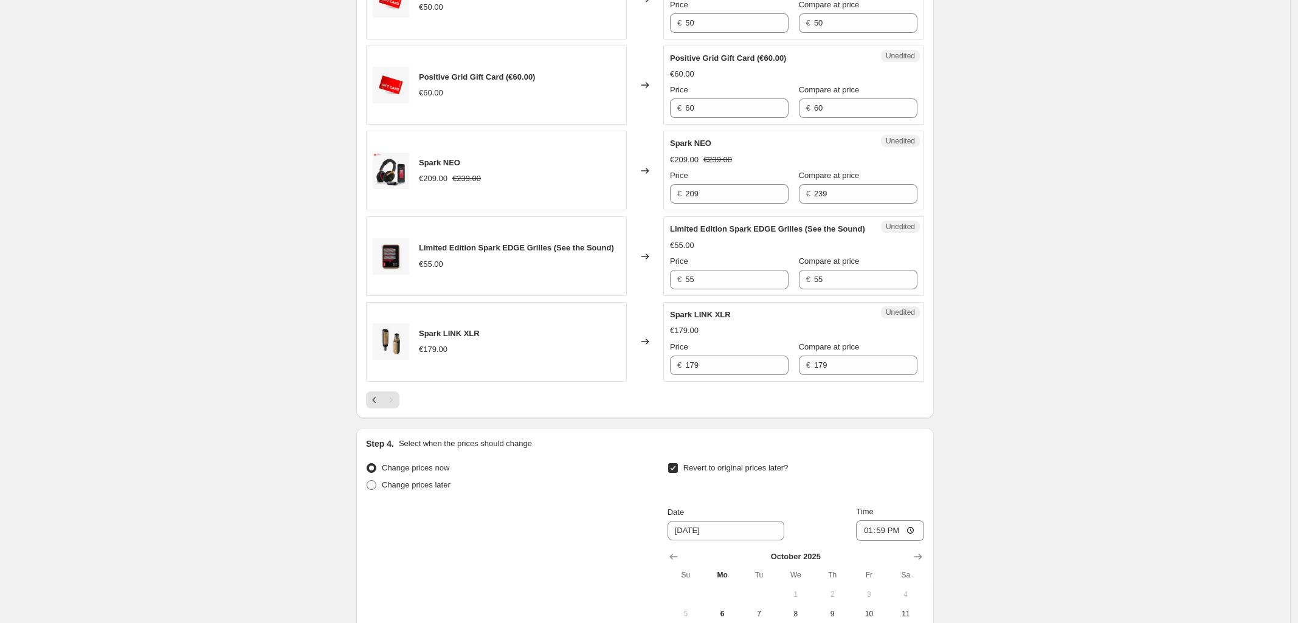
click at [375, 490] on span at bounding box center [372, 485] width 10 height 10
click at [367, 481] on input "Change prices later" at bounding box center [367, 480] width 1 height 1
radio input "true"
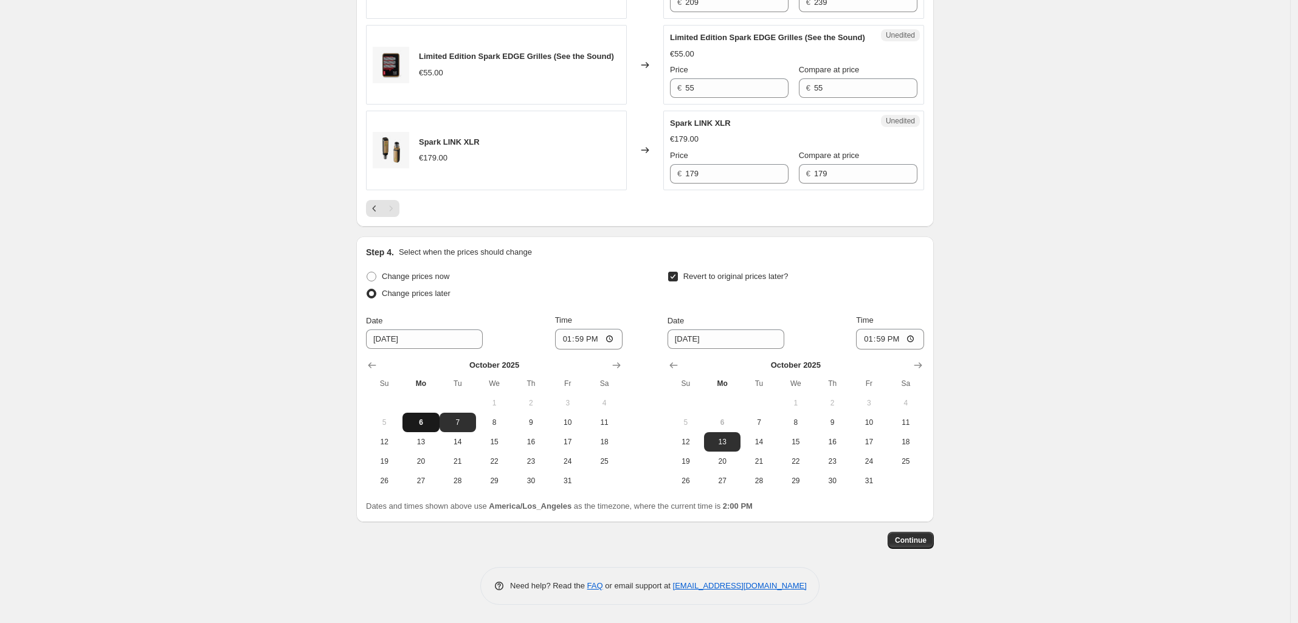
click at [426, 425] on span "6" at bounding box center [420, 423] width 27 height 10
type input "10/6/2025"
click at [595, 339] on input "13:59" at bounding box center [589, 339] width 68 height 21
click at [611, 341] on input "13:59" at bounding box center [589, 339] width 68 height 21
type input "23:30"
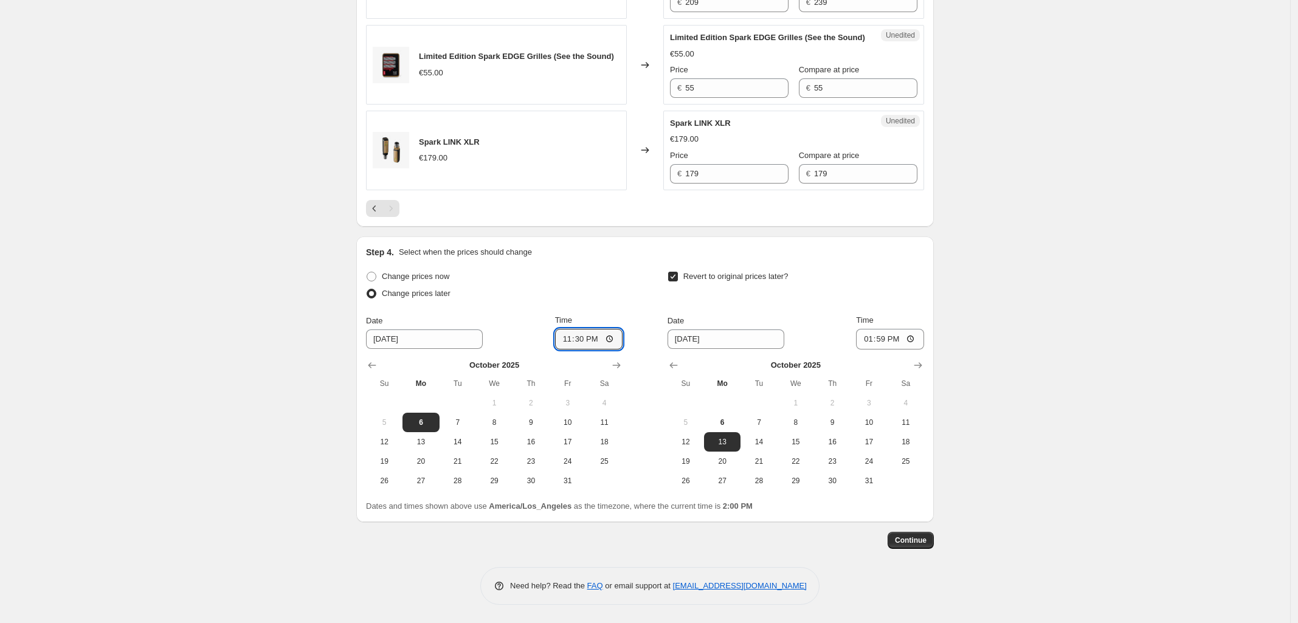
click at [800, 423] on span "8" at bounding box center [796, 423] width 27 height 10
type input "10/8/2025"
click at [881, 339] on input "13:59" at bounding box center [890, 339] width 68 height 21
click at [862, 338] on input "13:59" at bounding box center [890, 339] width 68 height 21
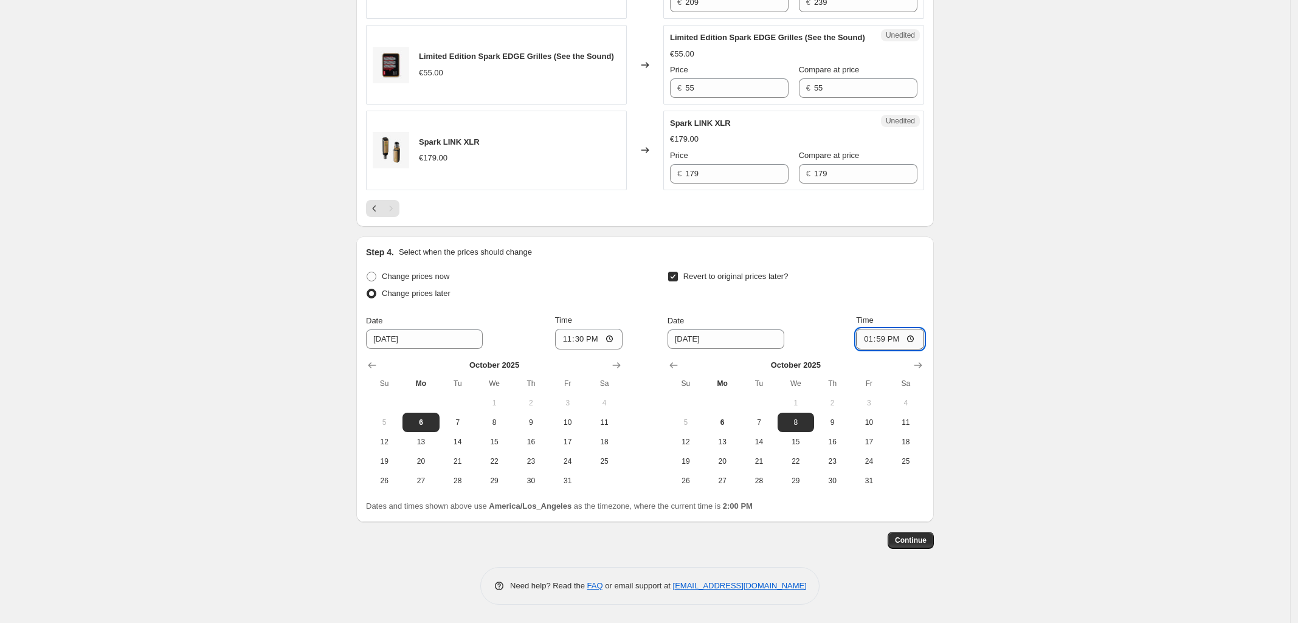
click at [919, 336] on input "13:59" at bounding box center [890, 339] width 68 height 21
type input "23:59"
click at [913, 541] on span "Continue" at bounding box center [911, 541] width 32 height 10
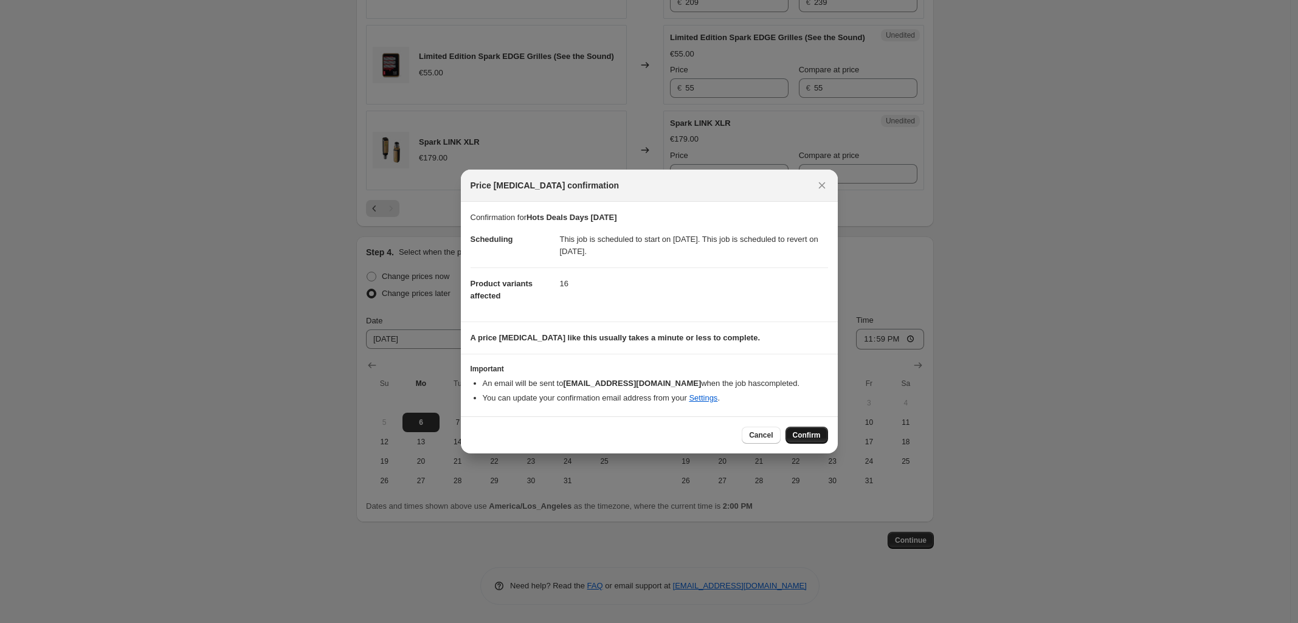
click at [812, 435] on span "Confirm" at bounding box center [807, 436] width 28 height 10
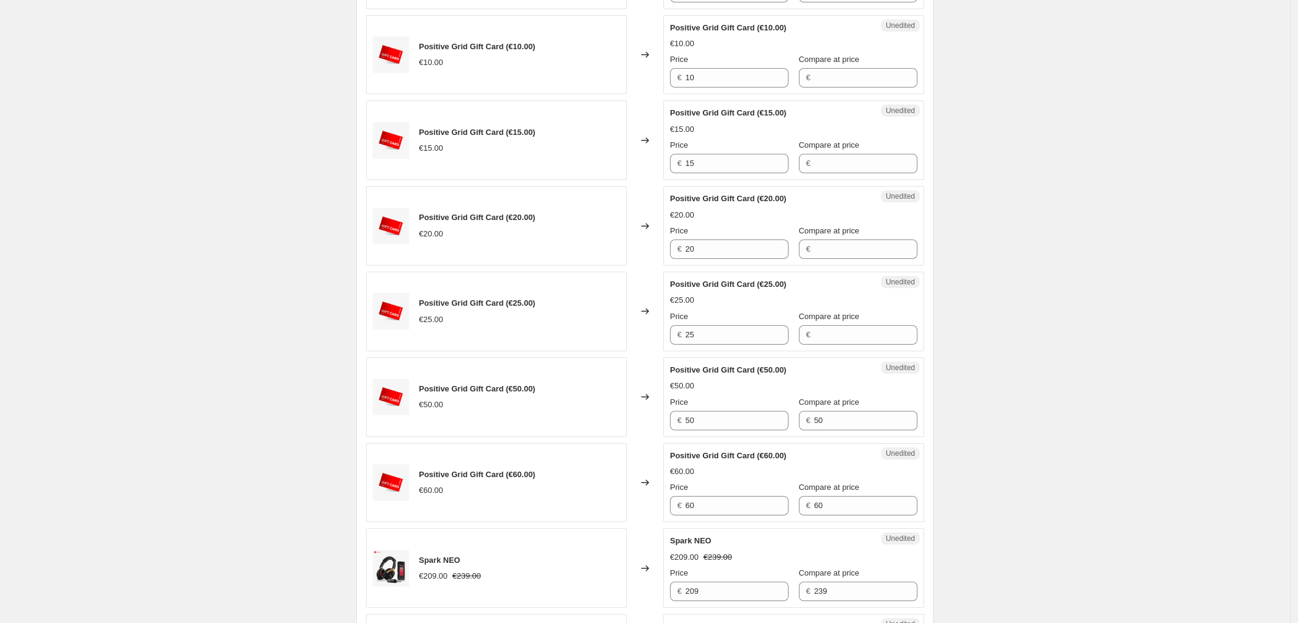
scroll to position [1773, 0]
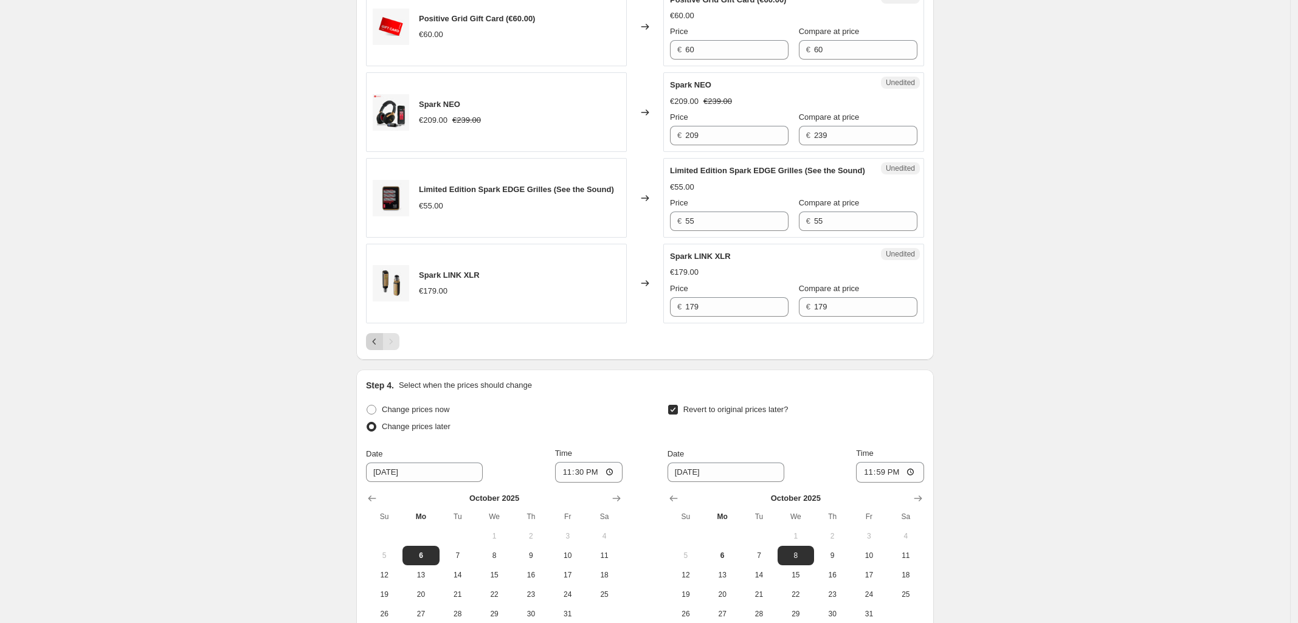
click at [372, 348] on icon "Previous" at bounding box center [375, 342] width 12 height 12
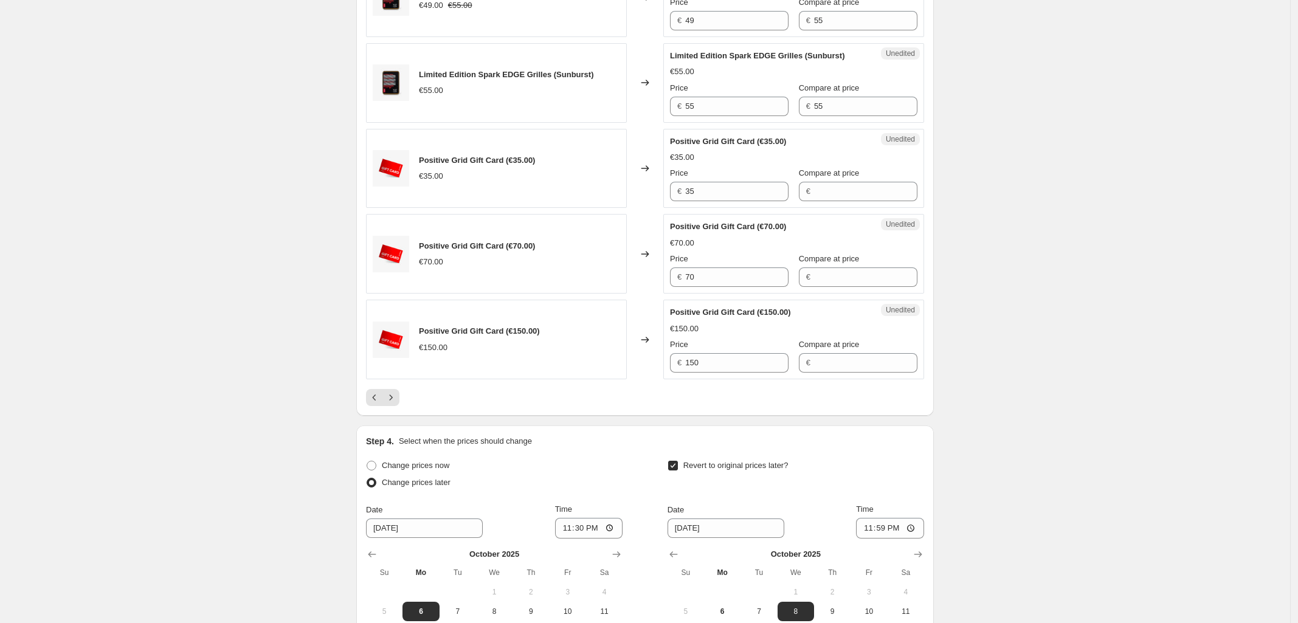
scroll to position [2181, 0]
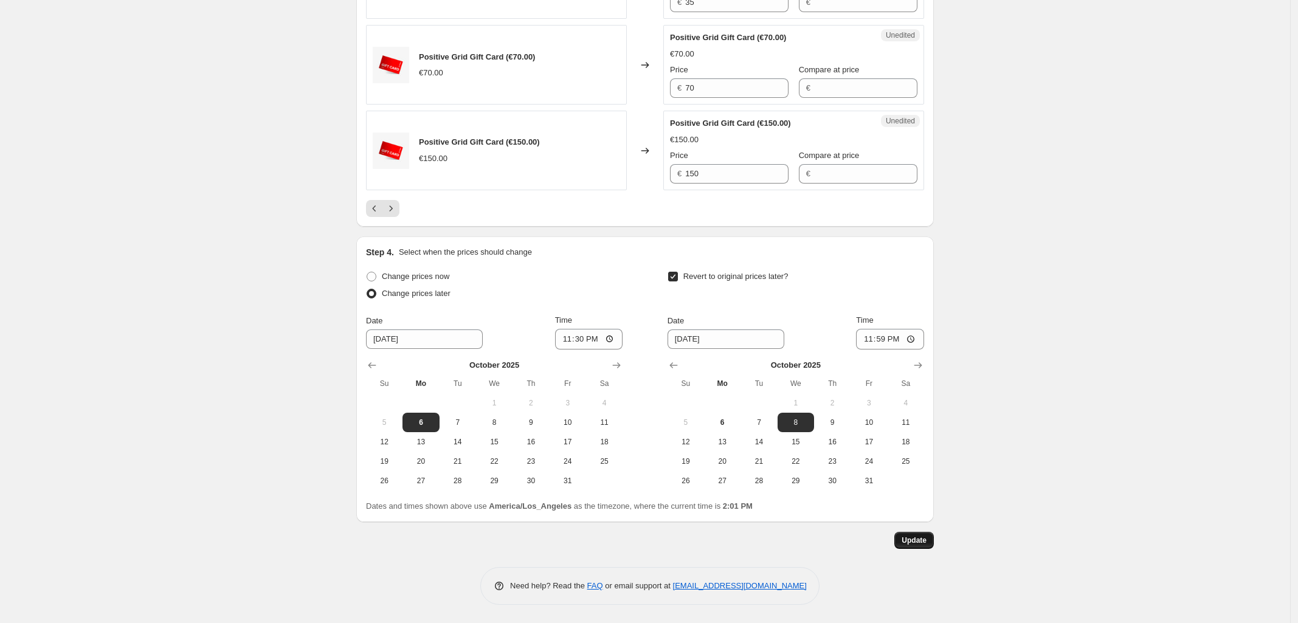
click at [914, 537] on span "Update" at bounding box center [914, 541] width 25 height 10
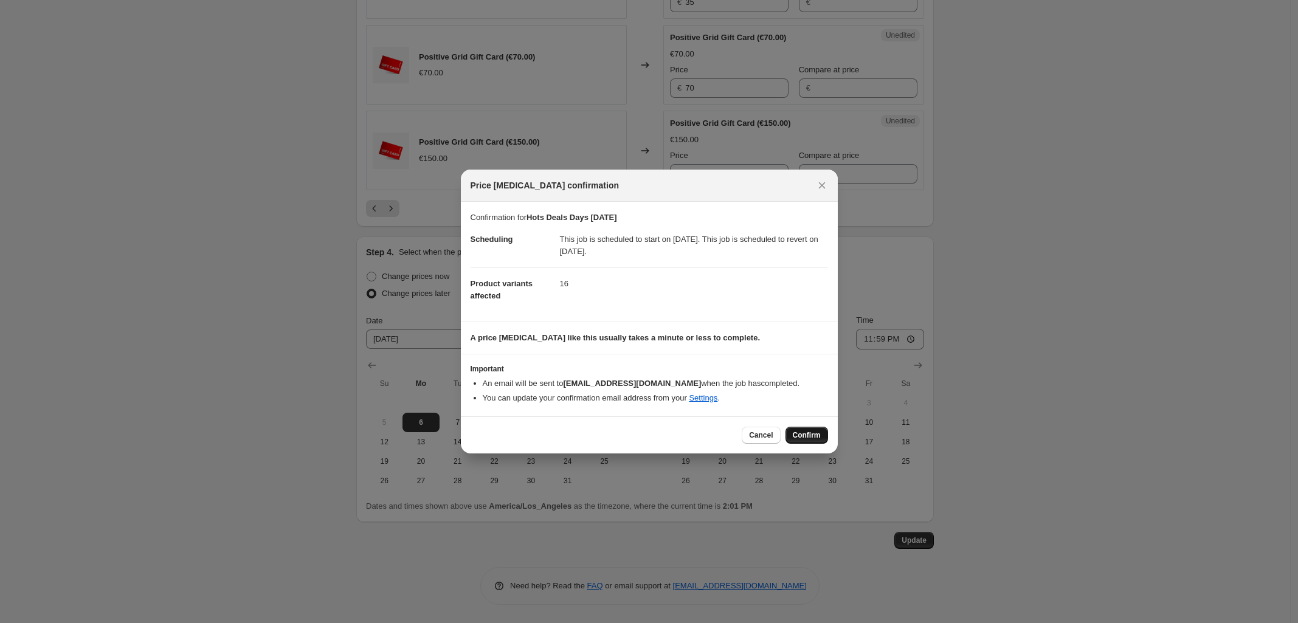
click at [822, 434] on button "Confirm" at bounding box center [807, 435] width 43 height 17
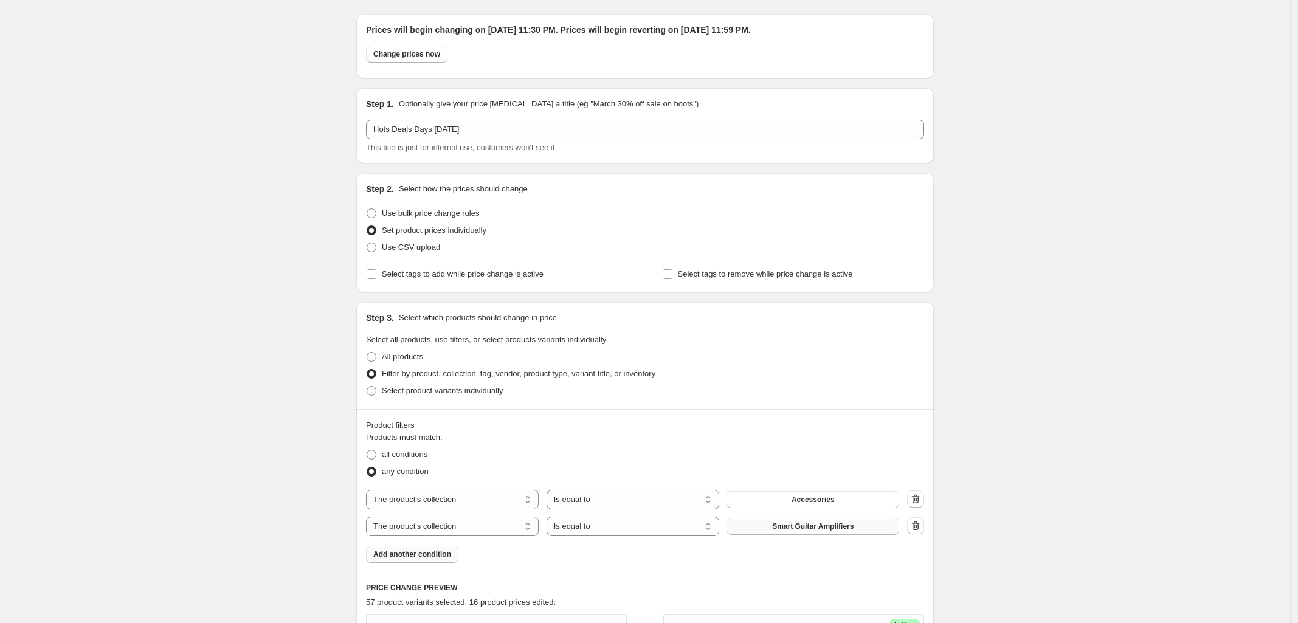
scroll to position [0, 0]
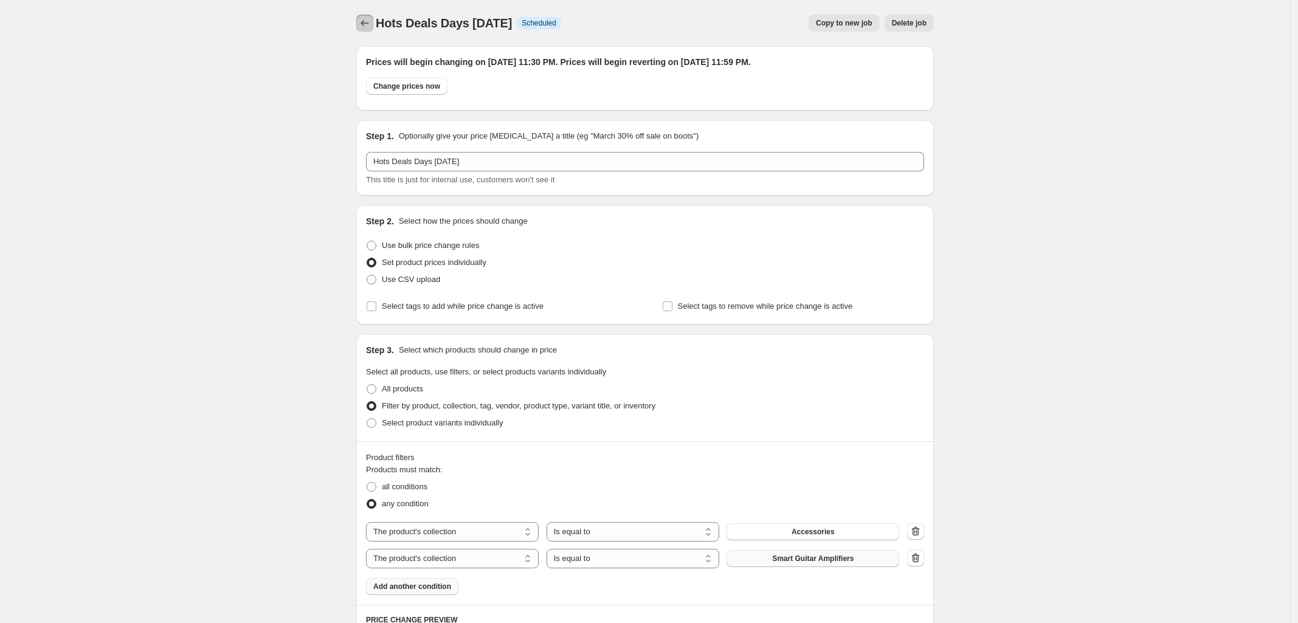
click at [366, 23] on icon "Price change jobs" at bounding box center [365, 23] width 12 height 12
